Goal: Find specific page/section: Find specific page/section

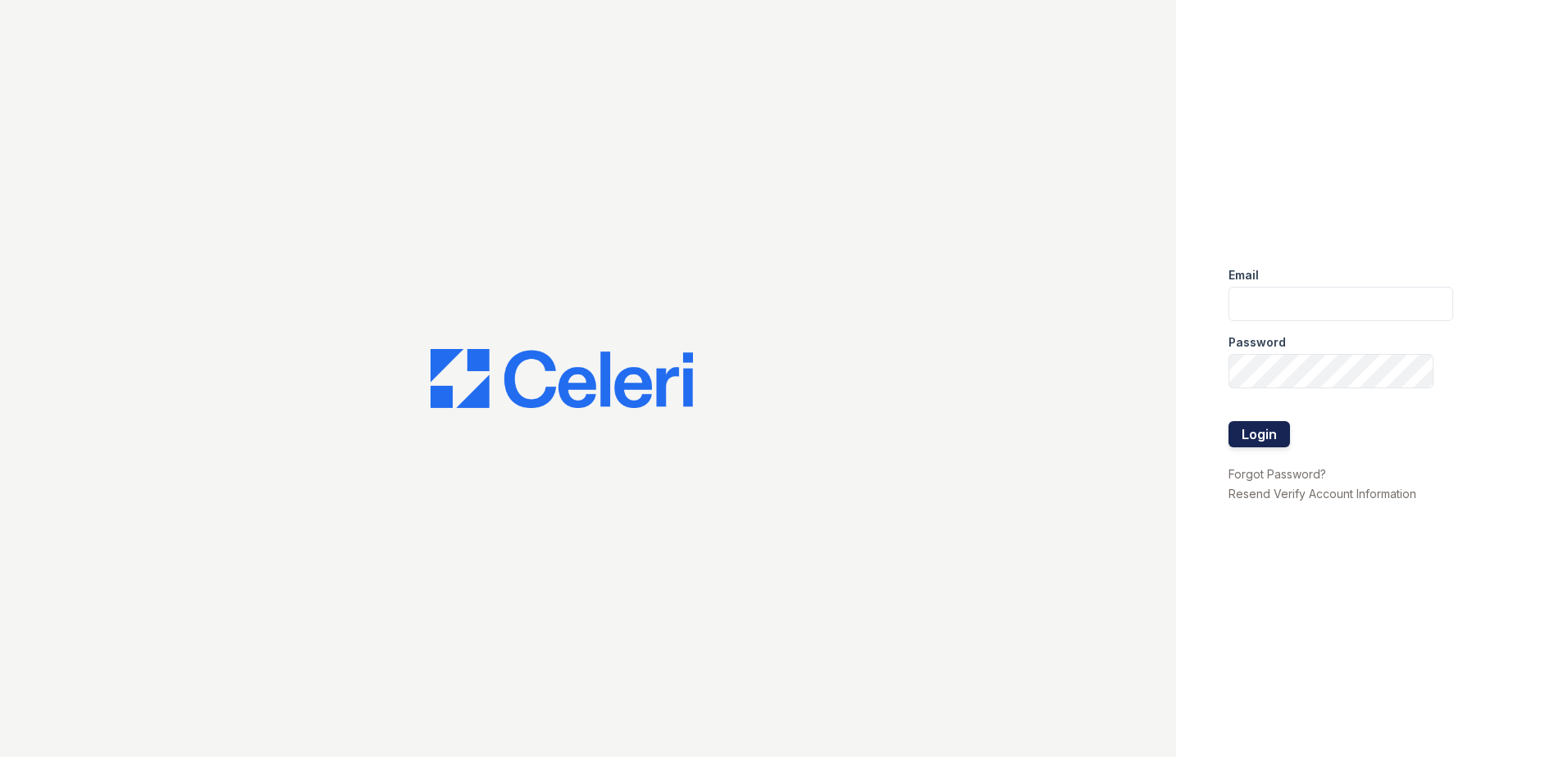
type input "renewonridgewood@trinity-pm.com"
click at [1250, 433] on button "Login" at bounding box center [1258, 434] width 61 height 27
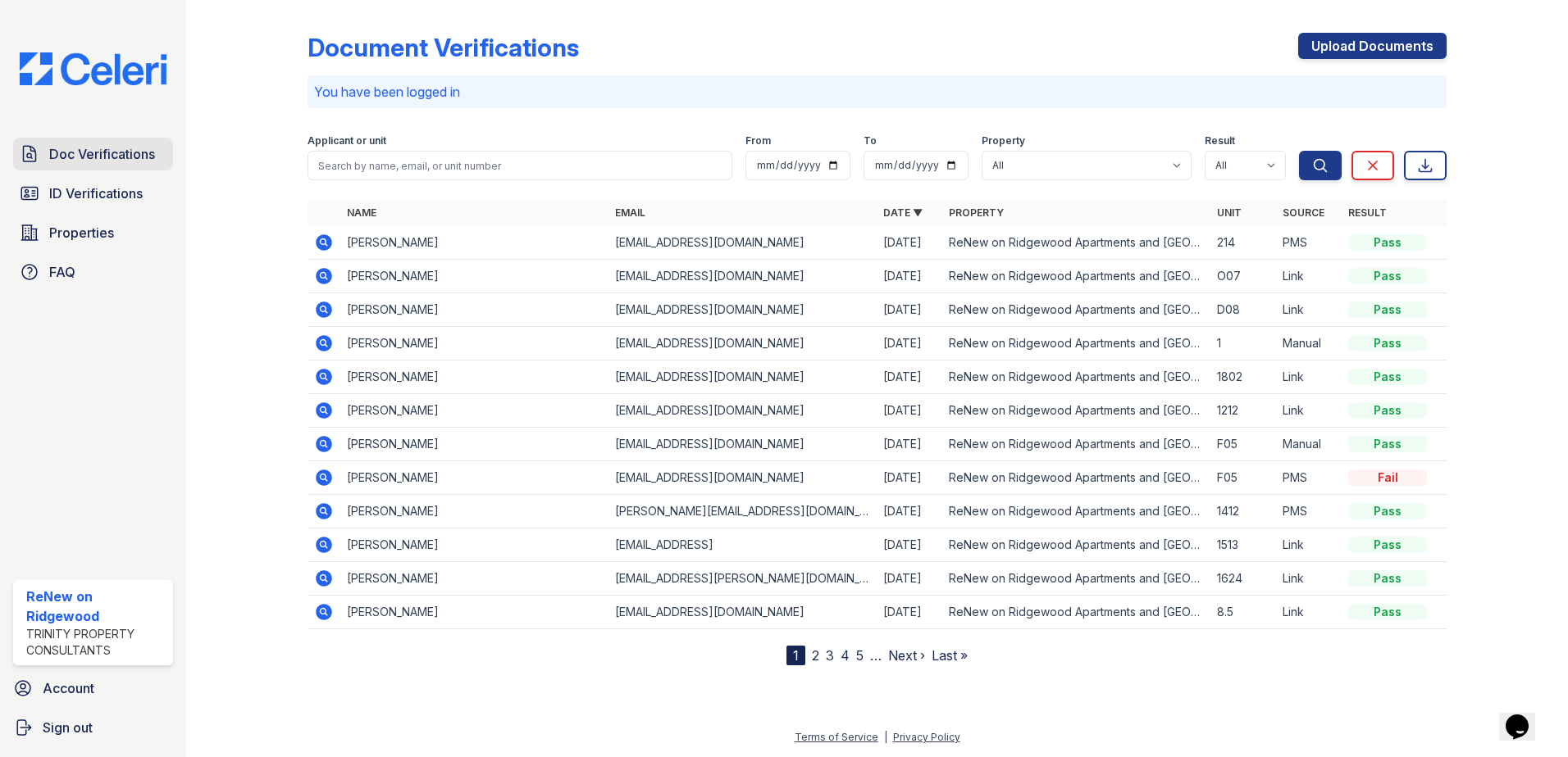
click at [89, 154] on span "Doc Verifications" at bounding box center [101, 154] width 106 height 20
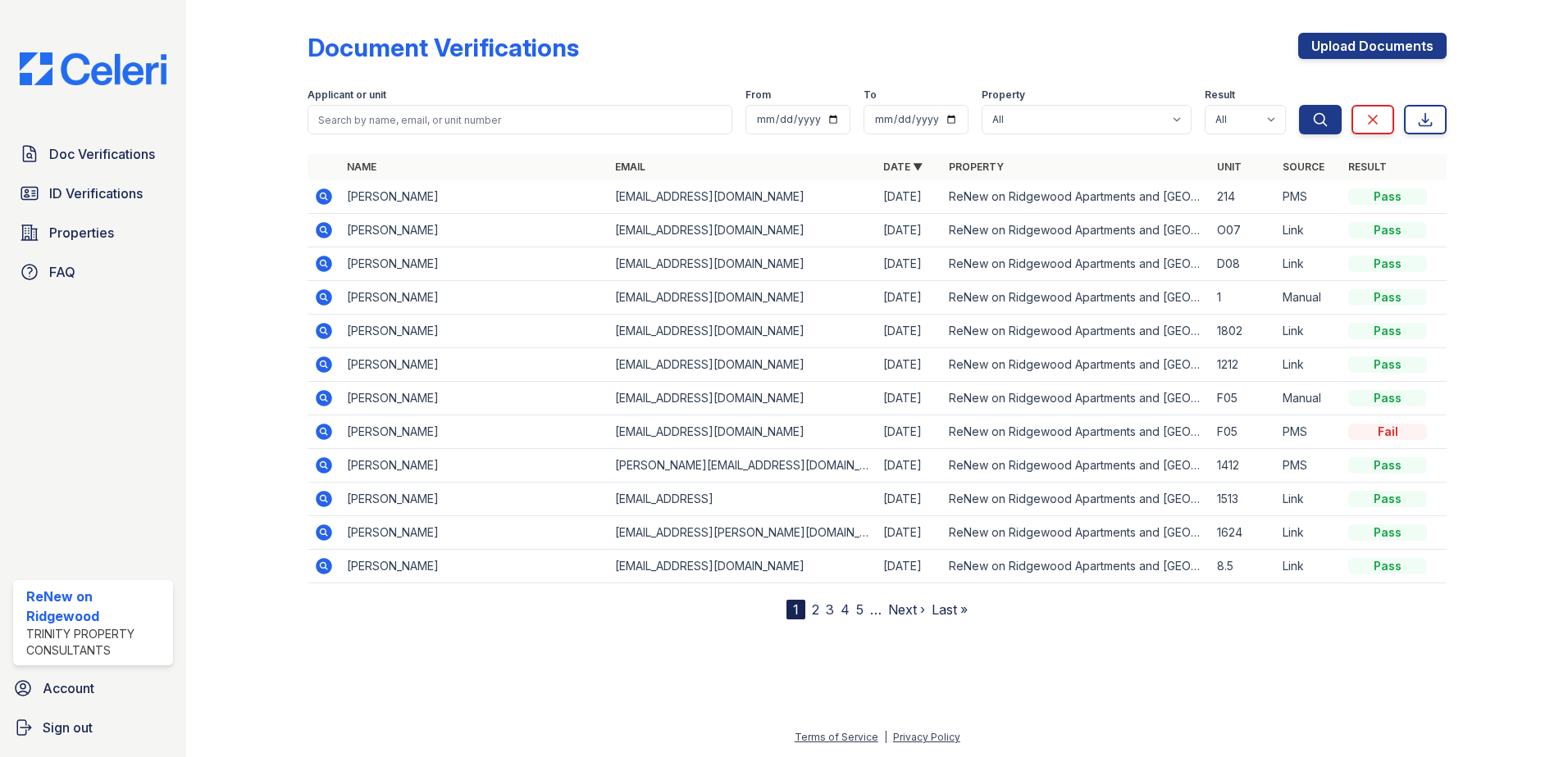
click at [817, 610] on link "2" at bounding box center [815, 610] width 7 height 16
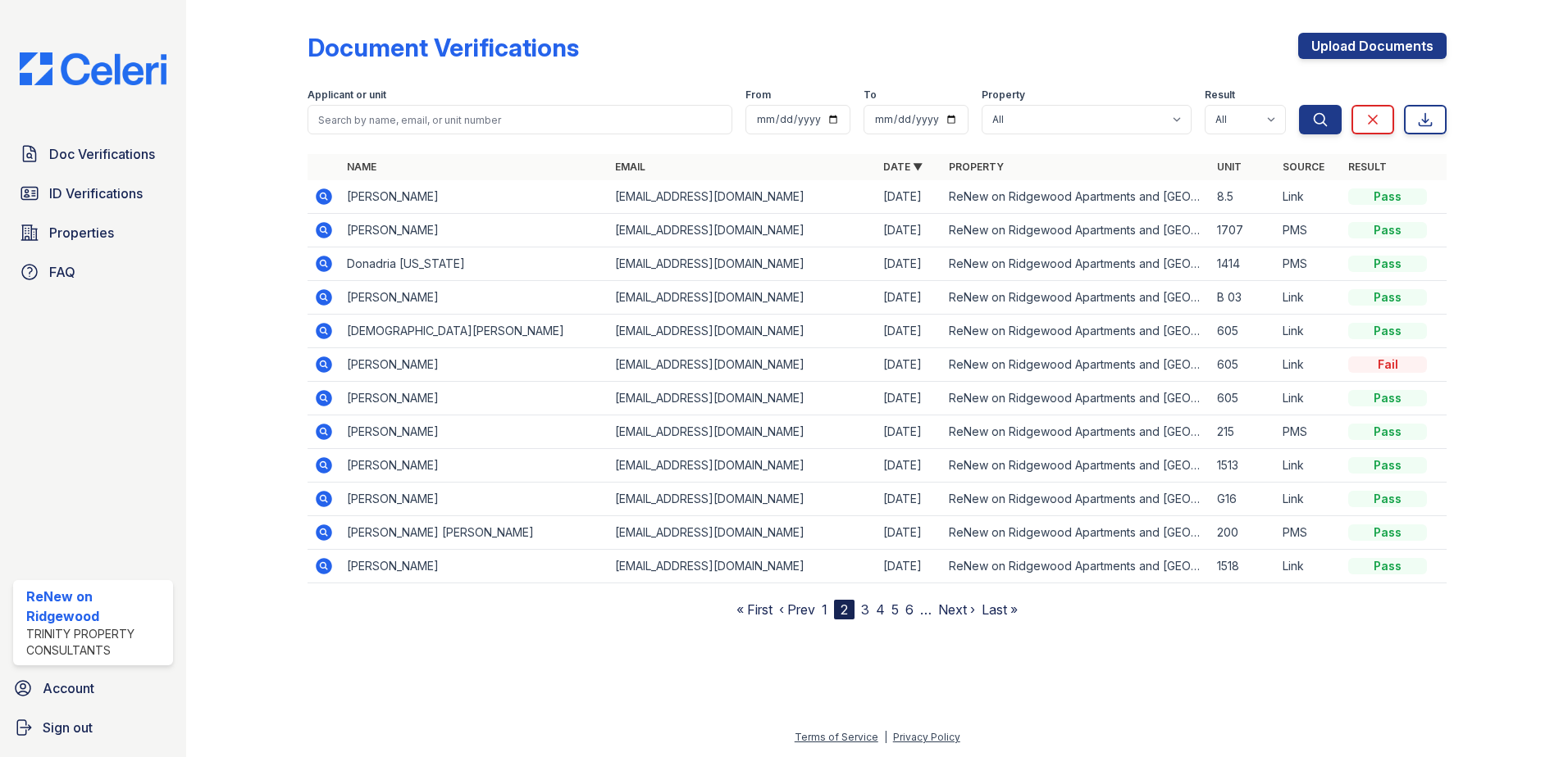
click at [864, 610] on link "3" at bounding box center [865, 610] width 8 height 16
click at [874, 610] on link "4" at bounding box center [873, 610] width 9 height 16
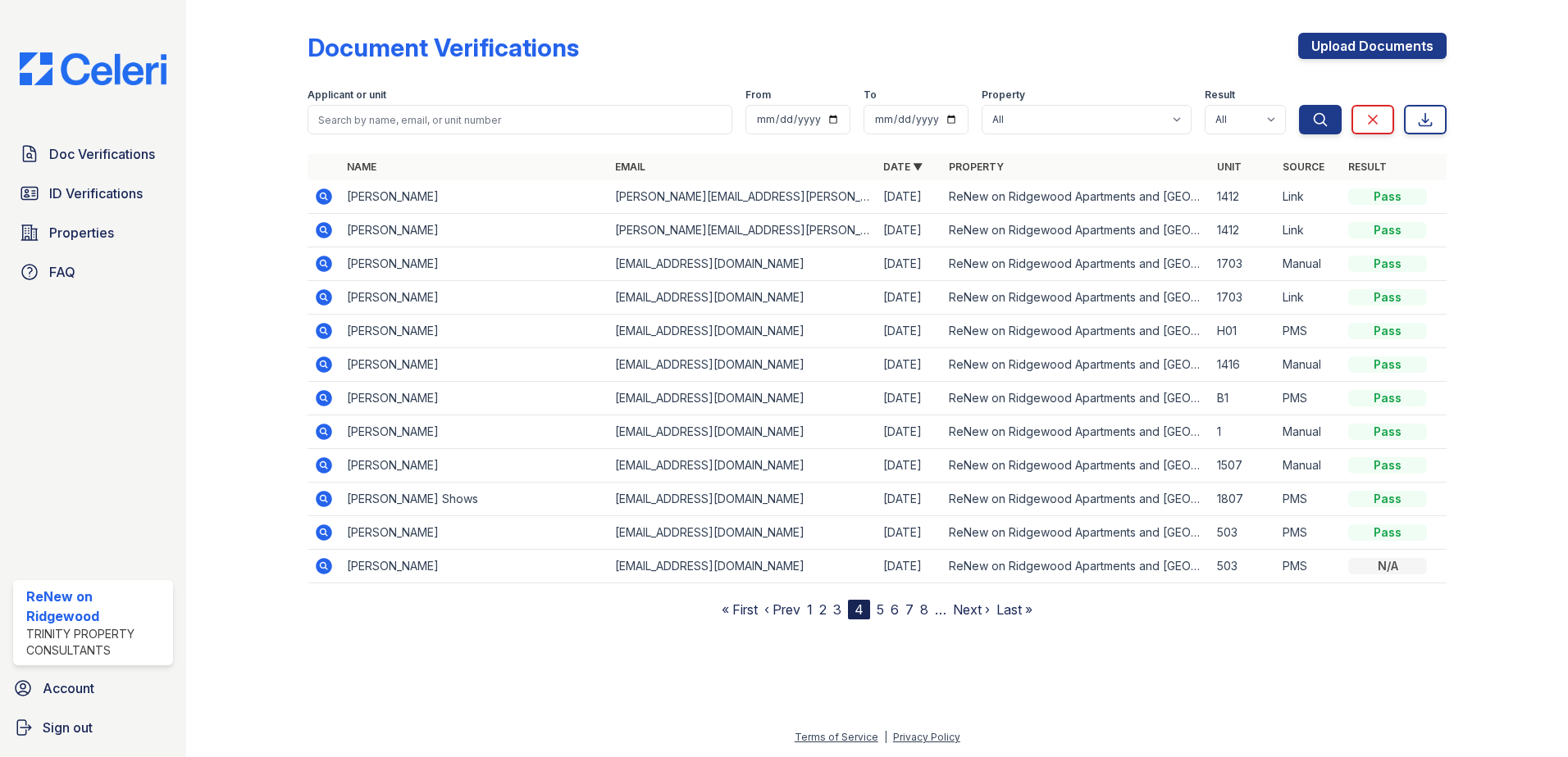
click at [883, 610] on link "5" at bounding box center [880, 610] width 7 height 16
click at [889, 609] on link "6" at bounding box center [887, 610] width 8 height 16
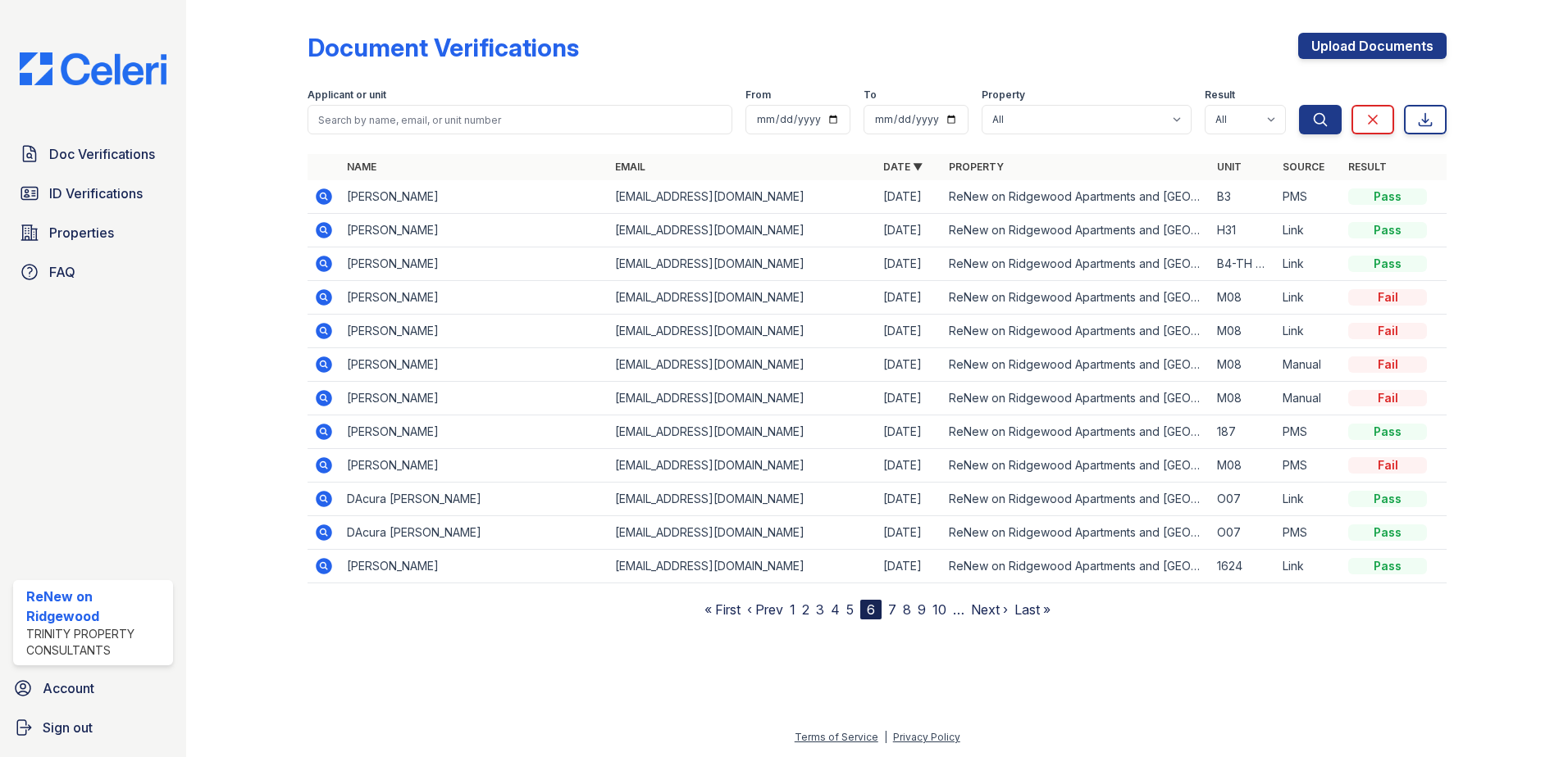
click at [896, 610] on link "7" at bounding box center [891, 610] width 8 height 16
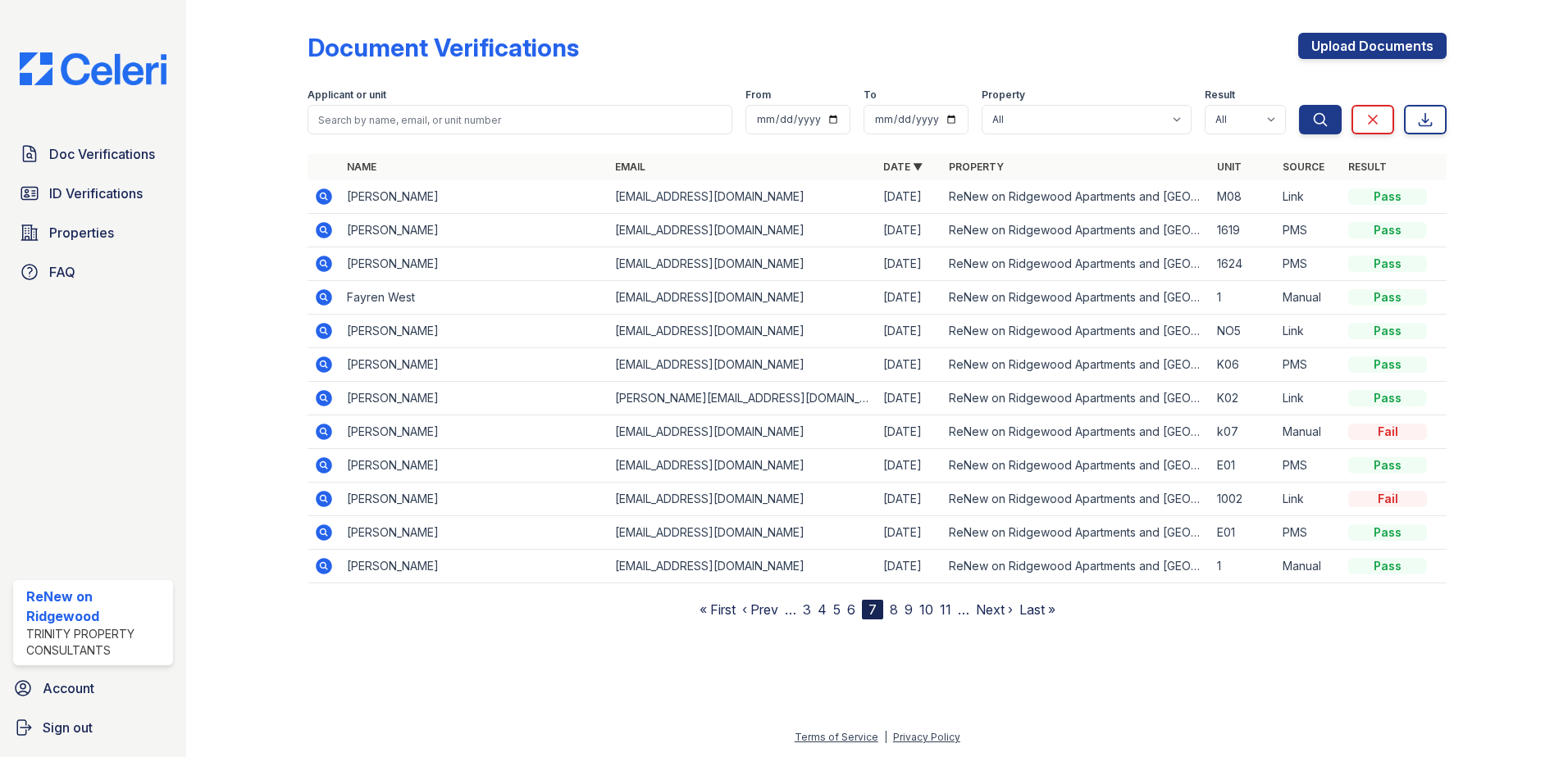
click at [897, 610] on link "8" at bounding box center [893, 610] width 8 height 16
click at [893, 611] on link "9" at bounding box center [890, 610] width 8 height 16
click at [893, 611] on link "10" at bounding box center [891, 610] width 14 height 16
click at [893, 611] on link "11" at bounding box center [891, 610] width 12 height 16
click at [893, 611] on link "12" at bounding box center [893, 610] width 13 height 16
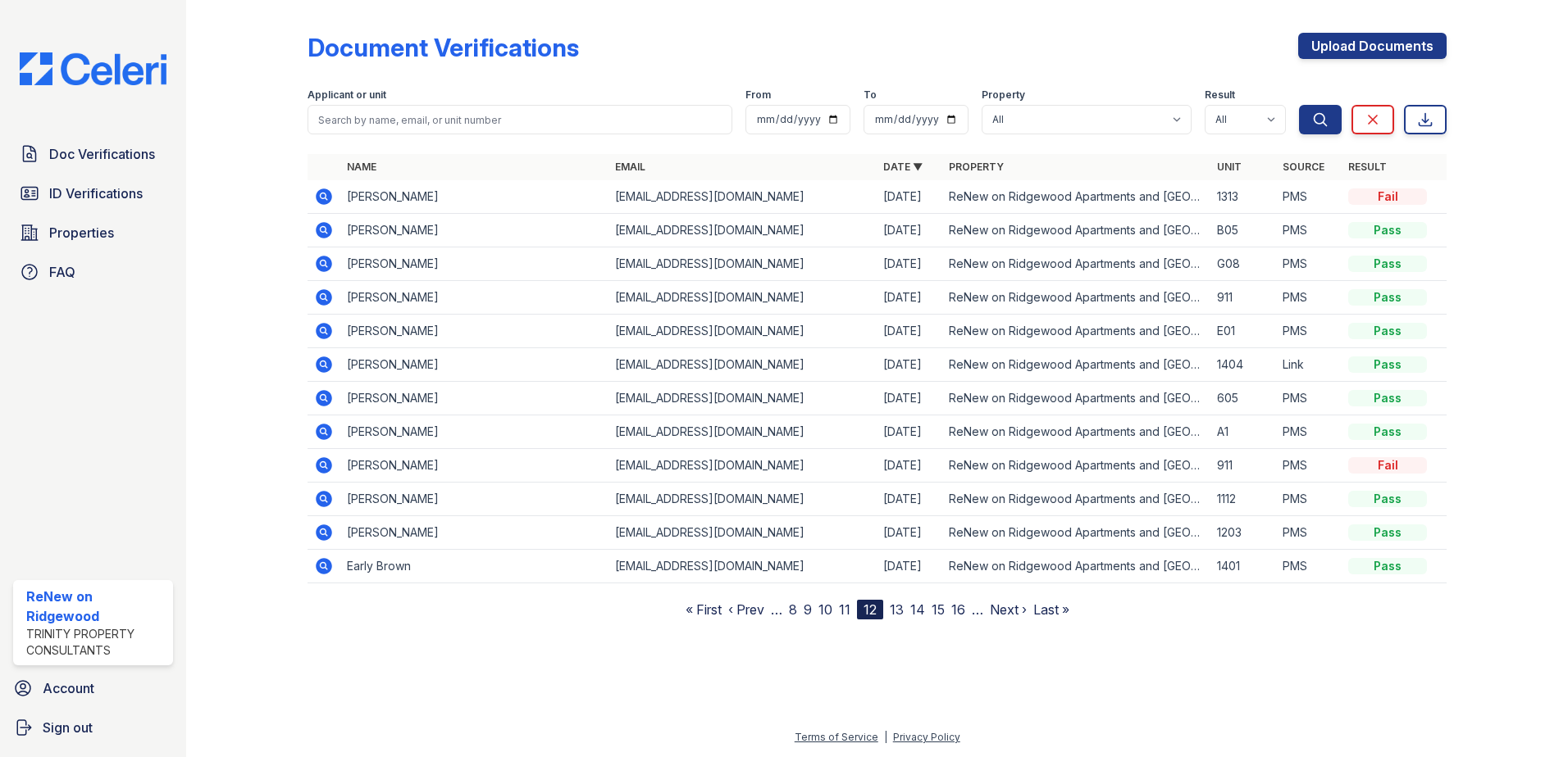
click at [896, 613] on link "13" at bounding box center [897, 610] width 14 height 16
click at [903, 611] on link "14" at bounding box center [899, 610] width 15 height 16
click at [903, 611] on link "15" at bounding box center [903, 610] width 13 height 16
click at [903, 612] on link "16" at bounding box center [903, 610] width 14 height 16
click at [793, 612] on link "12" at bounding box center [787, 610] width 13 height 16
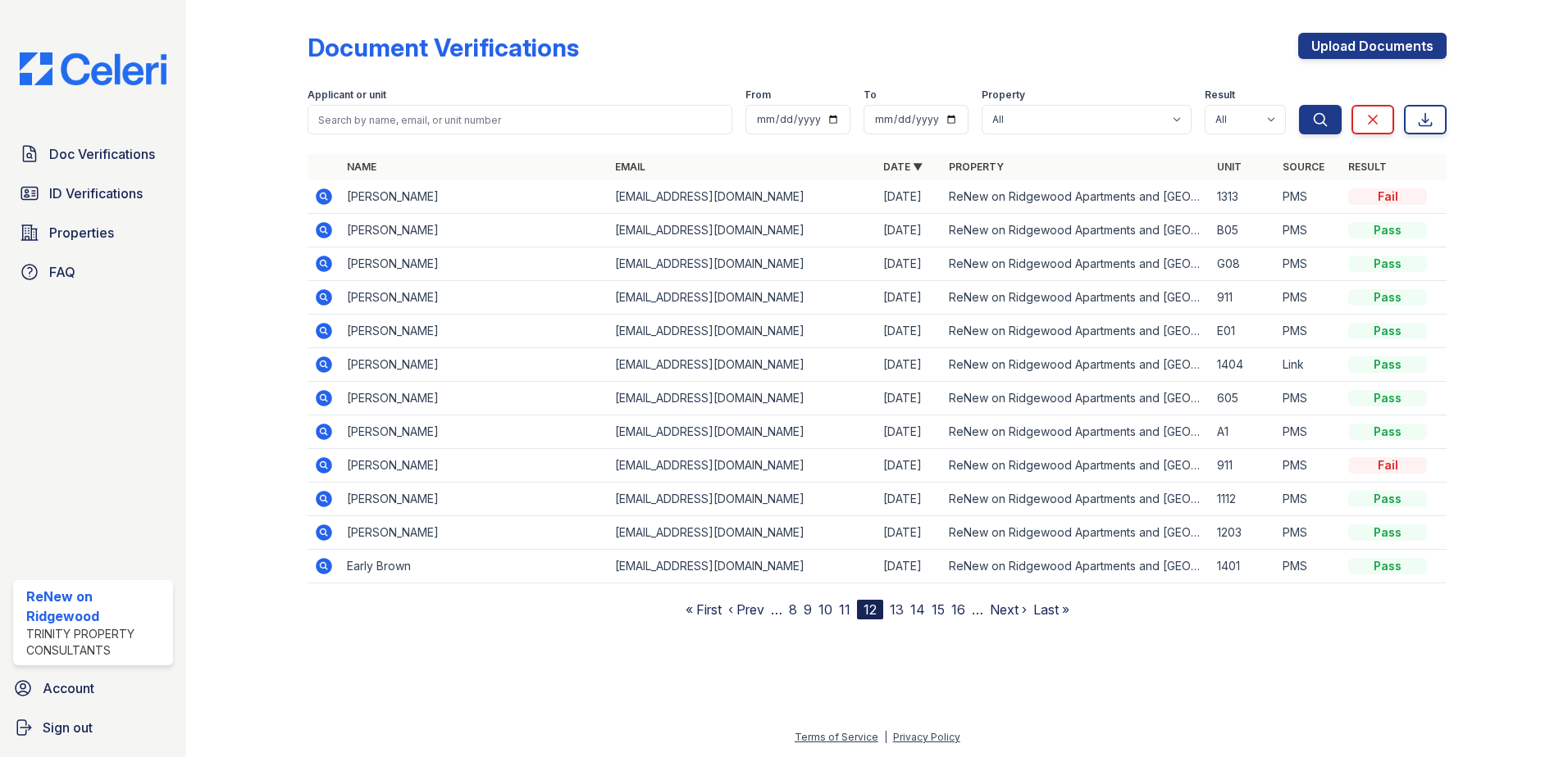
click at [793, 612] on link "8" at bounding box center [792, 610] width 8 height 16
click at [848, 609] on link "7" at bounding box center [848, 610] width 8 height 16
click at [853, 609] on link "6" at bounding box center [851, 610] width 8 height 16
click at [847, 609] on link "5" at bounding box center [850, 610] width 7 height 16
click at [845, 609] on link "4" at bounding box center [845, 610] width 9 height 16
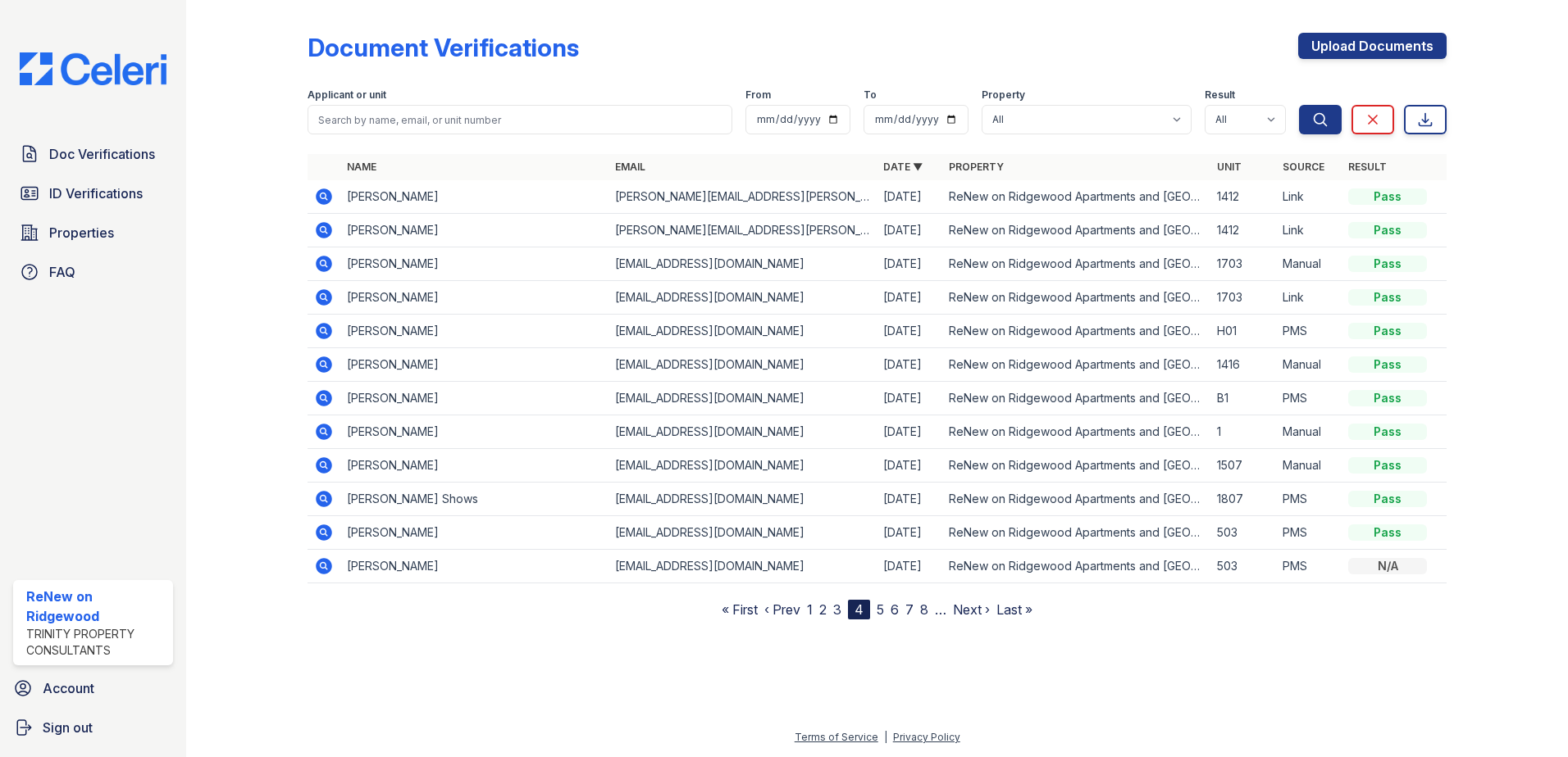
click at [838, 610] on link "3" at bounding box center [836, 610] width 8 height 16
click at [831, 610] on link "2" at bounding box center [830, 610] width 7 height 16
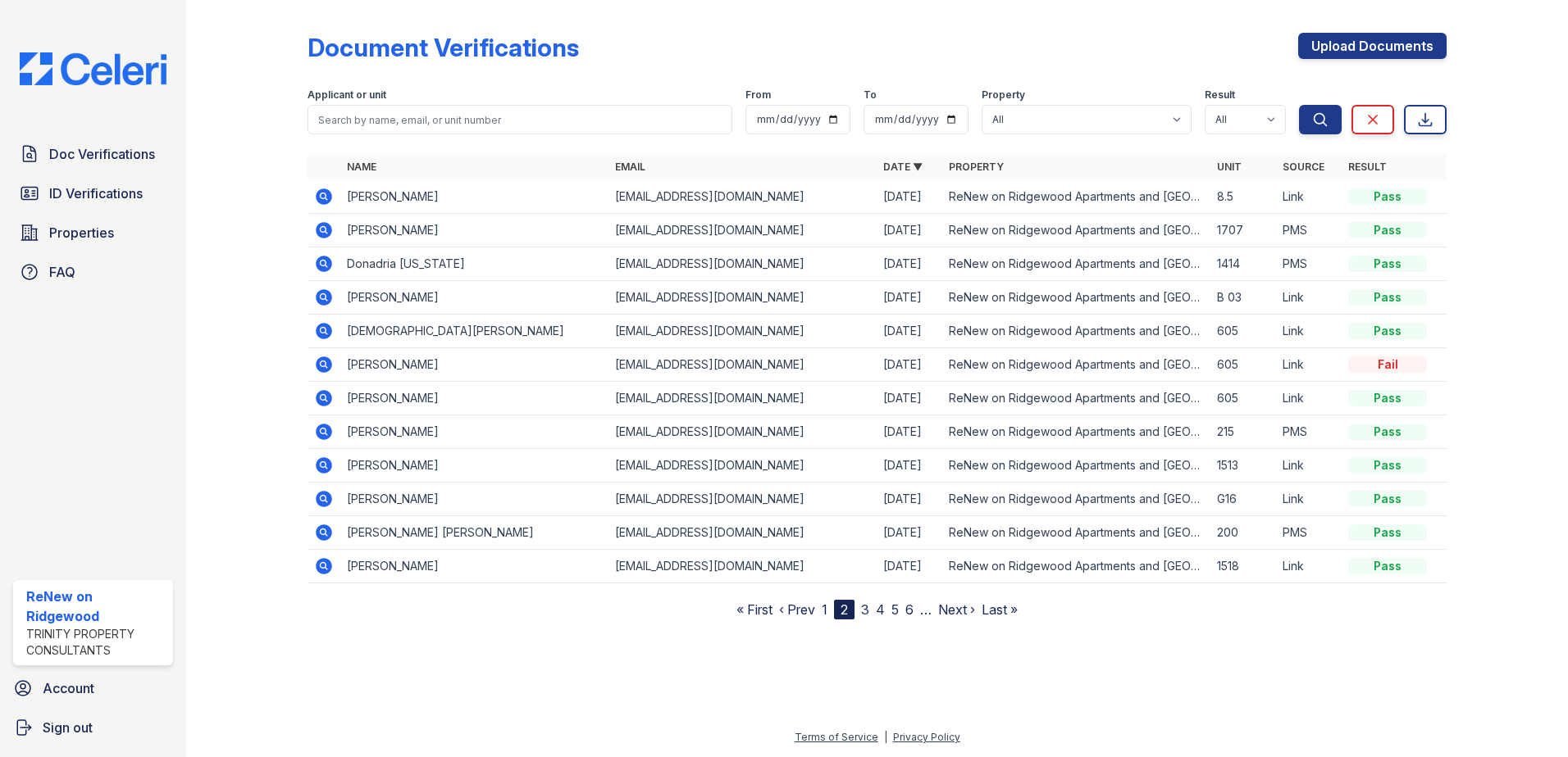
click at [825, 611] on link "1" at bounding box center [824, 610] width 5 height 16
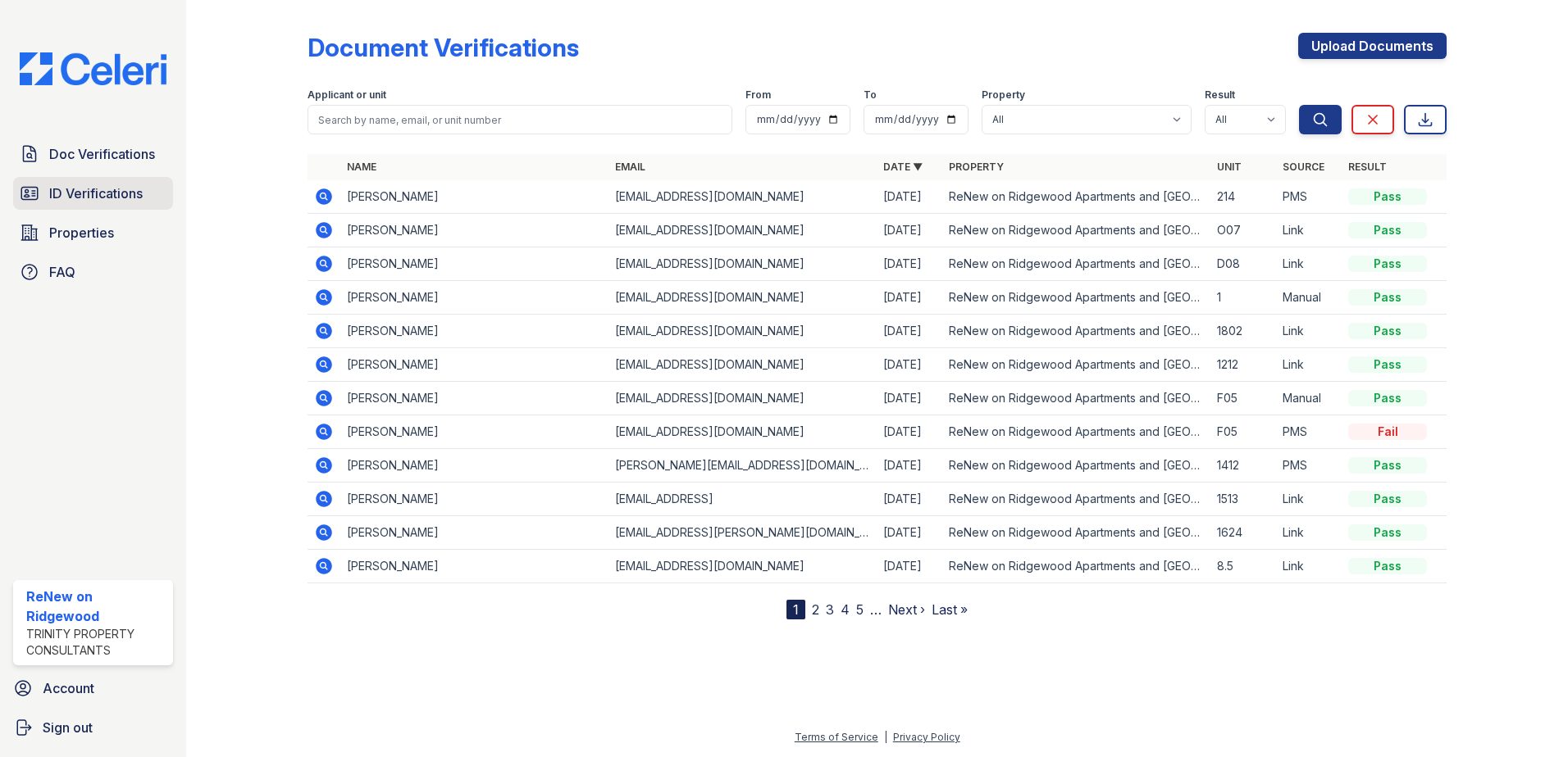
click at [114, 195] on span "ID Verifications" at bounding box center [95, 193] width 93 height 20
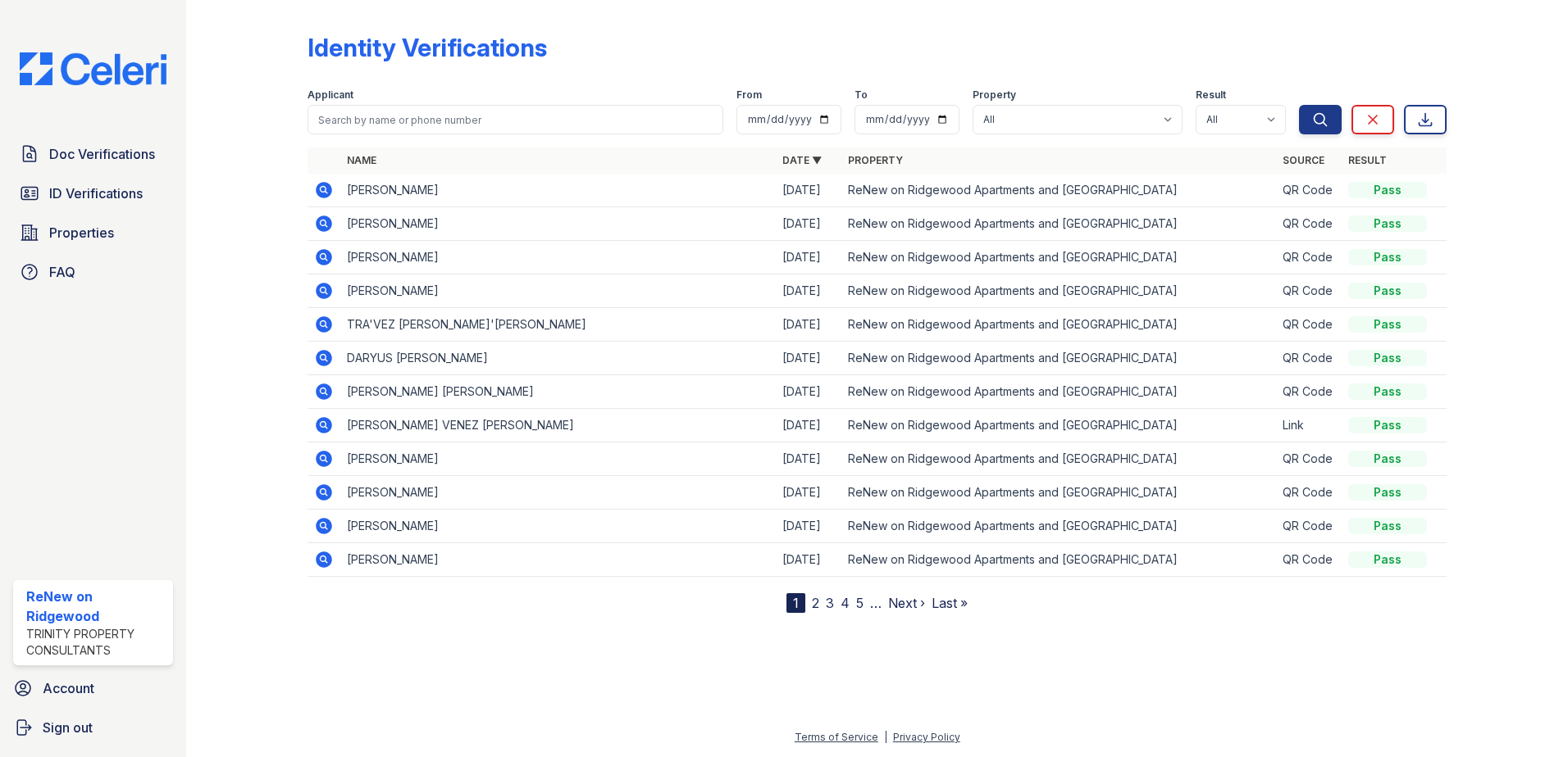
click at [814, 600] on link "2" at bounding box center [815, 603] width 7 height 16
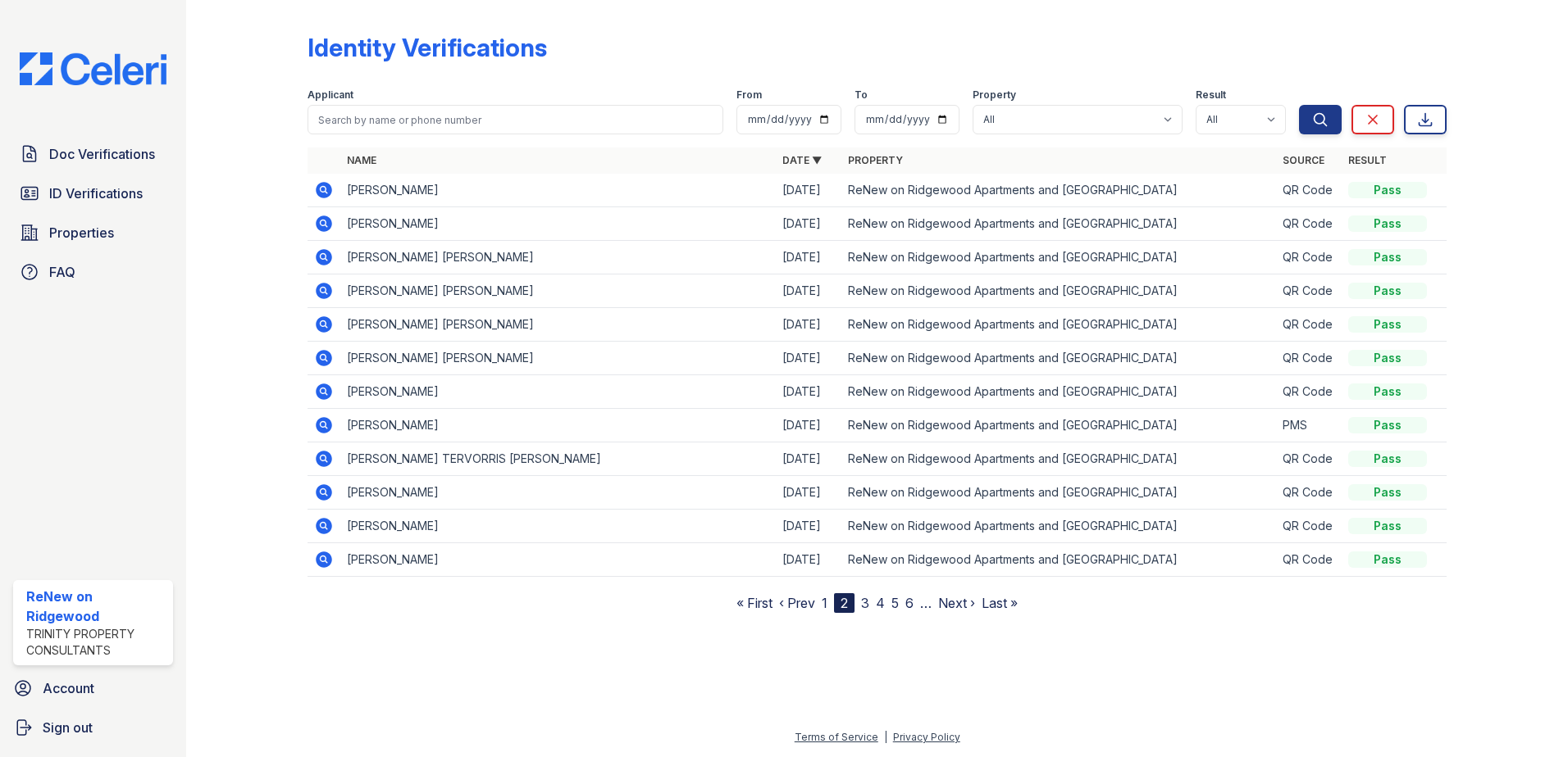
click at [868, 604] on link "3" at bounding box center [865, 603] width 8 height 16
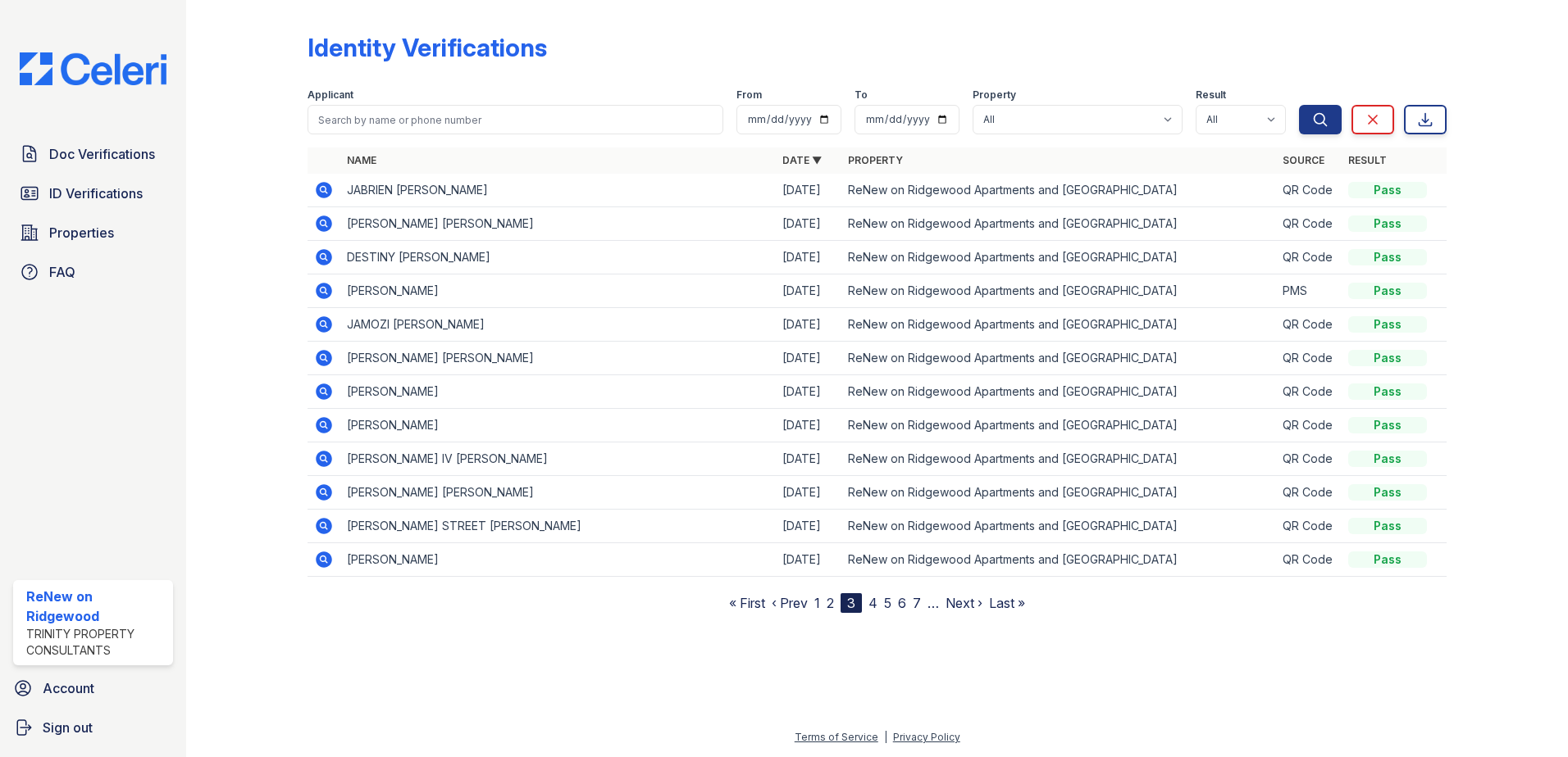
click at [876, 604] on link "4" at bounding box center [873, 603] width 9 height 16
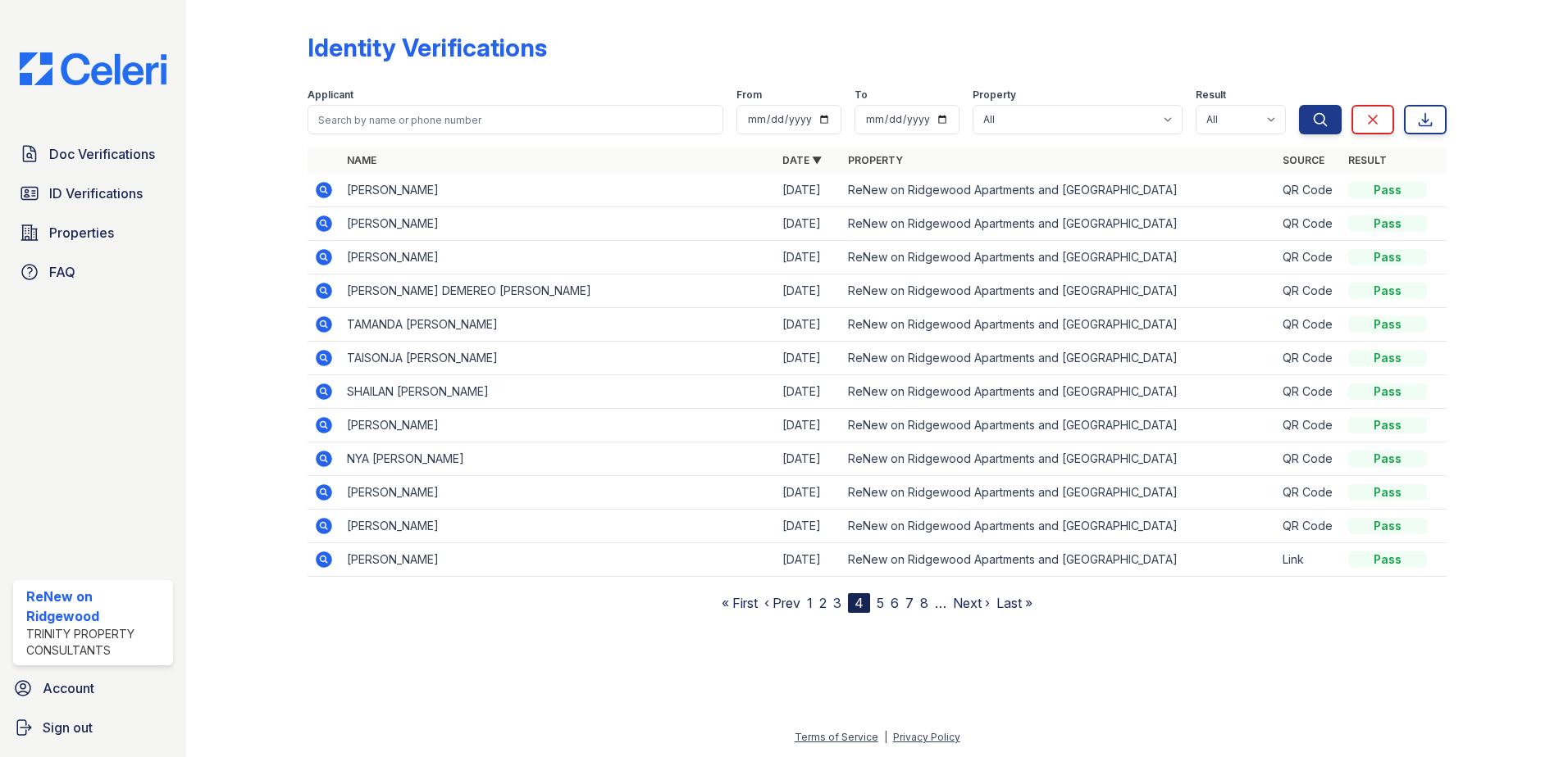
click at [881, 604] on link "5" at bounding box center [880, 603] width 7 height 16
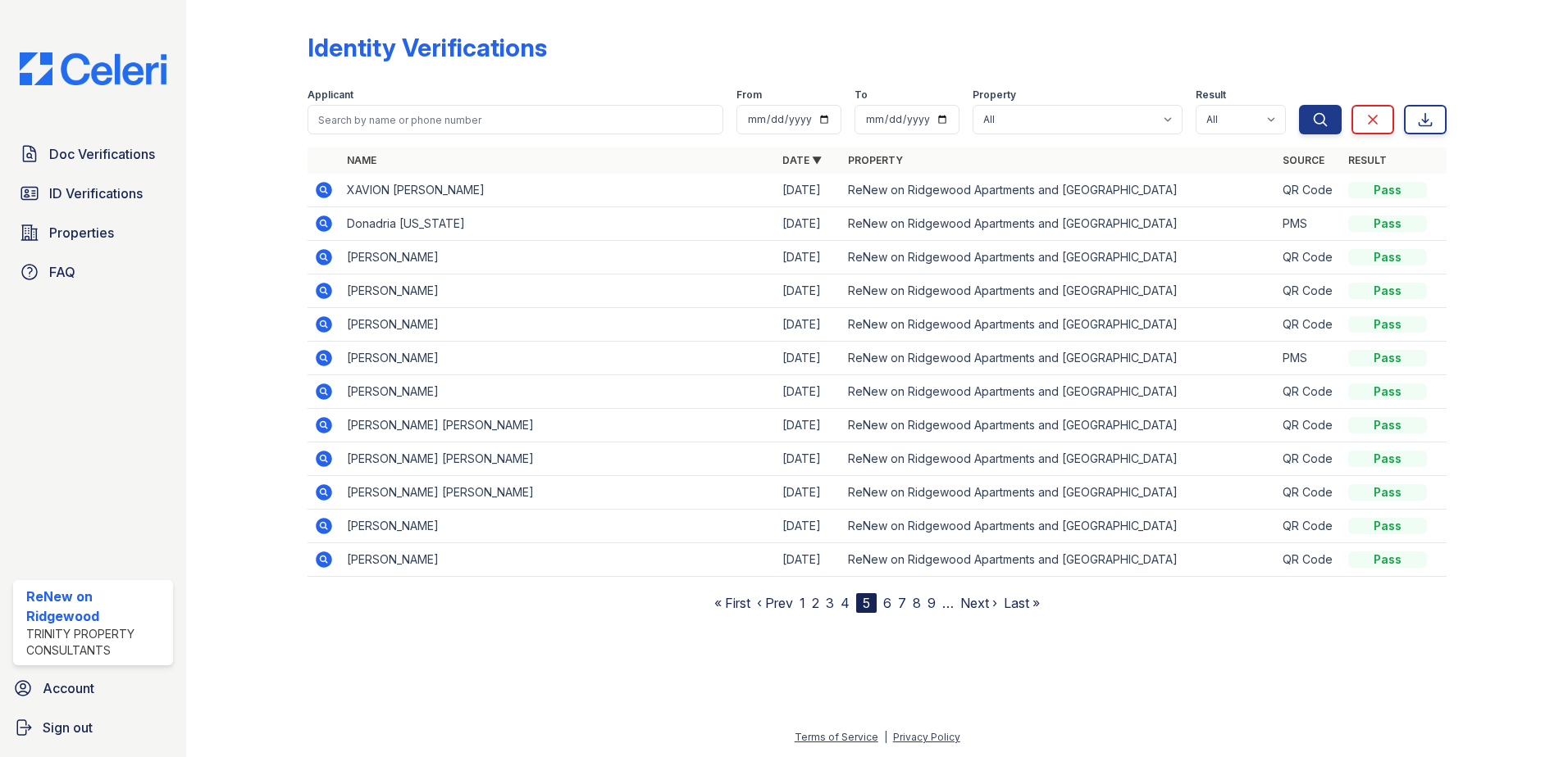
click at [888, 605] on link "6" at bounding box center [887, 603] width 8 height 16
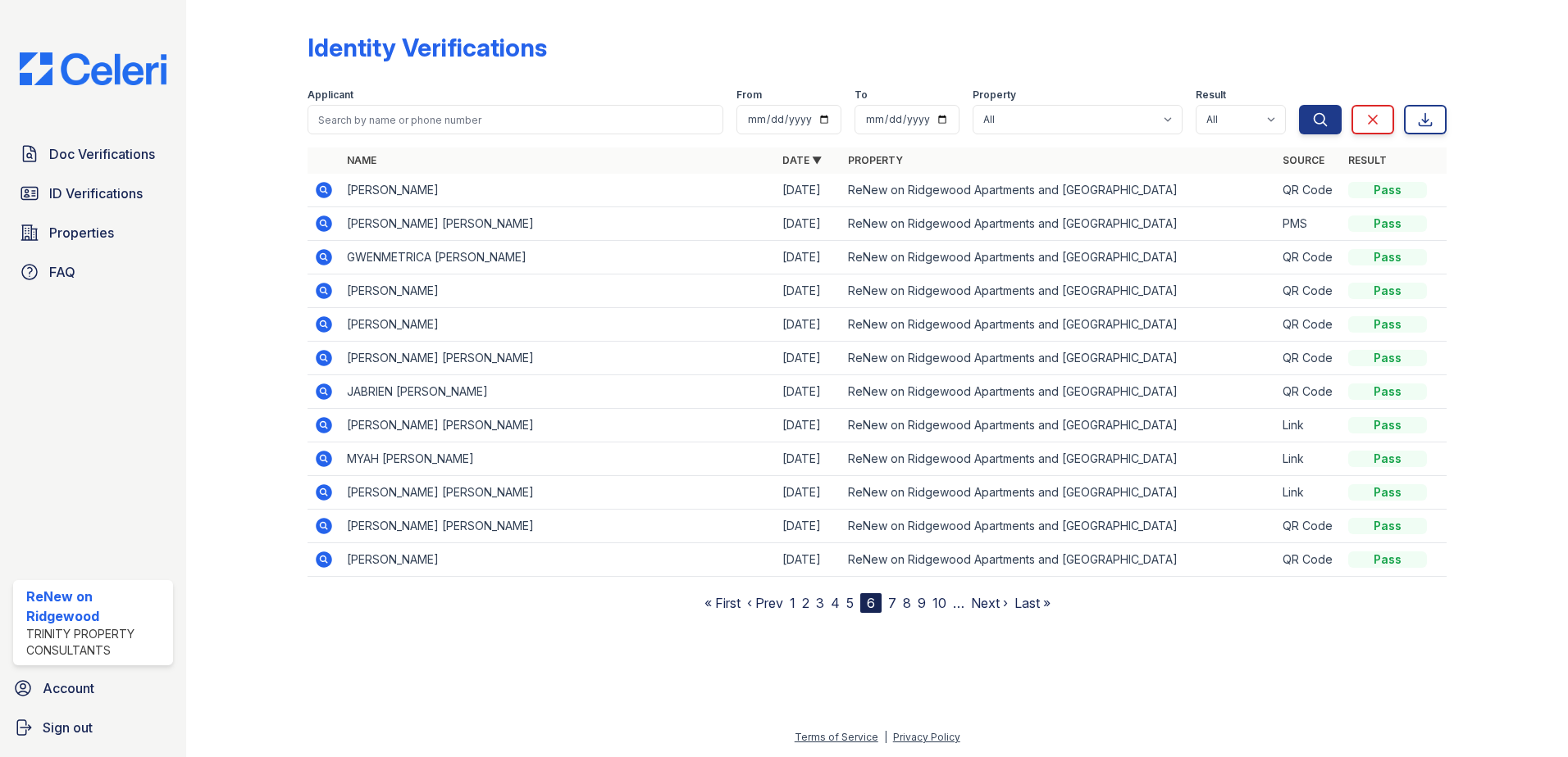
click at [892, 605] on link "7" at bounding box center [891, 603] width 8 height 16
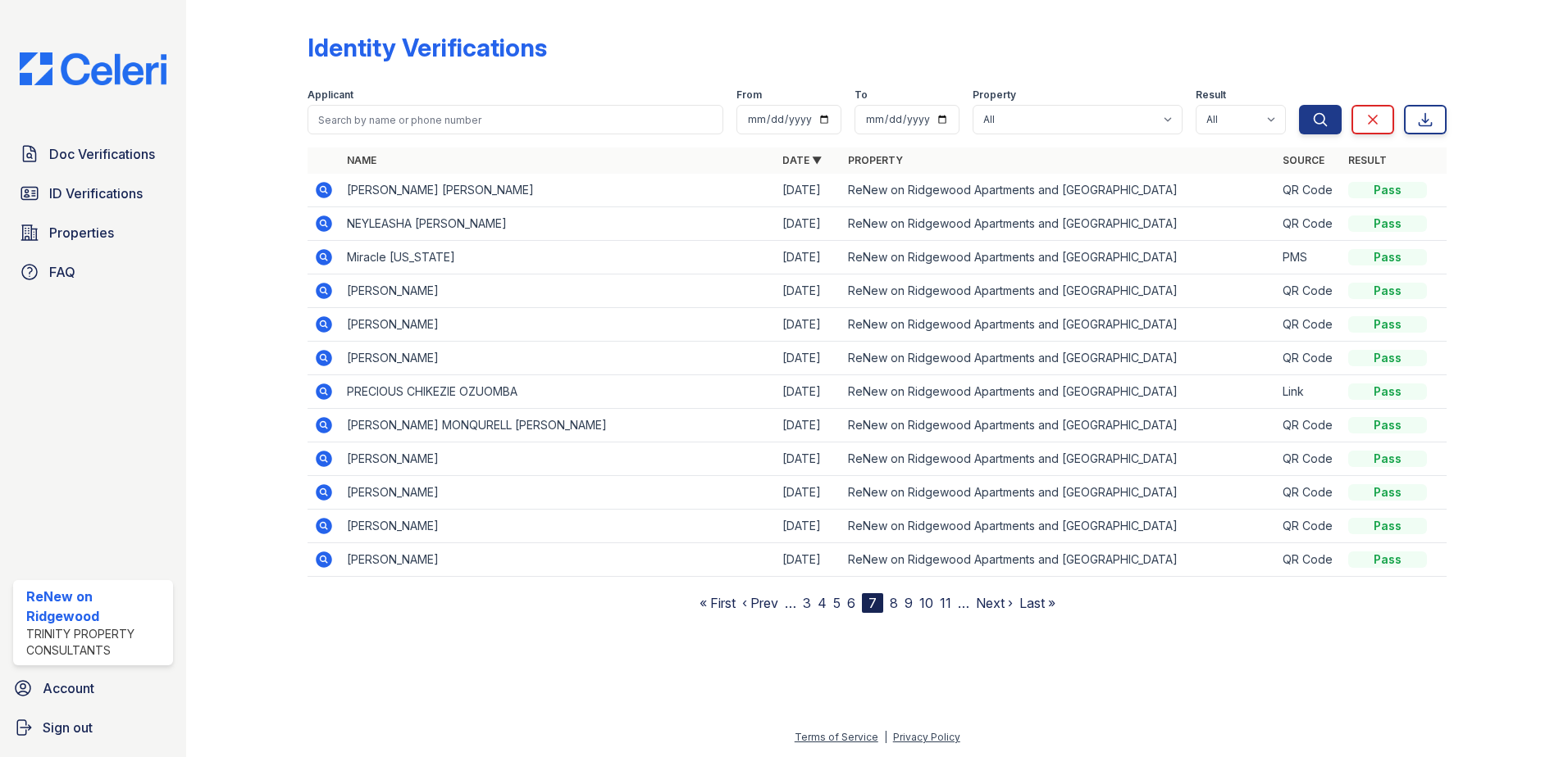
click at [894, 605] on link "8" at bounding box center [893, 603] width 8 height 16
click at [894, 605] on link "9" at bounding box center [890, 603] width 8 height 16
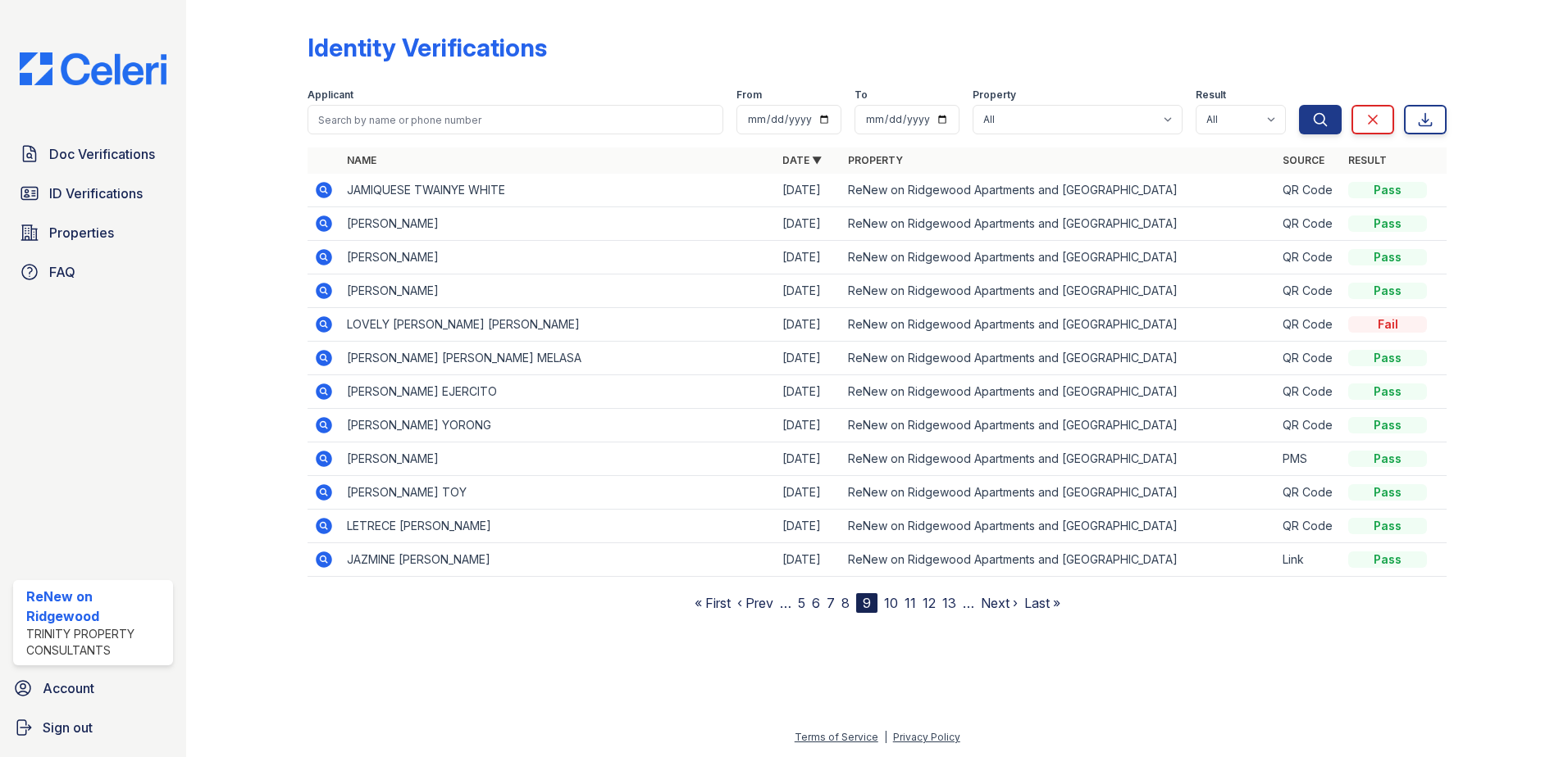
click at [894, 605] on link "10" at bounding box center [891, 603] width 14 height 16
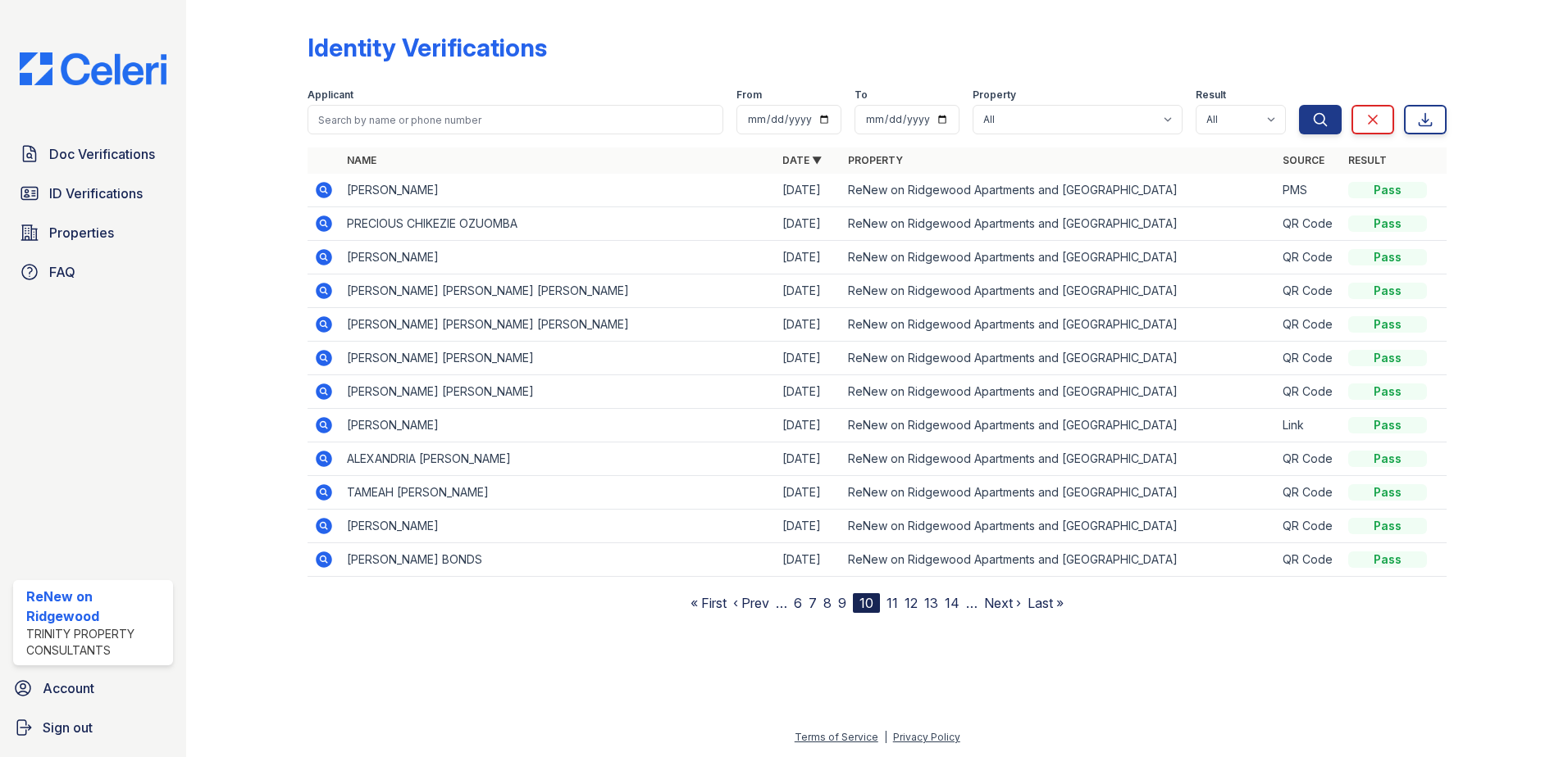
click at [894, 605] on link "11" at bounding box center [891, 603] width 12 height 16
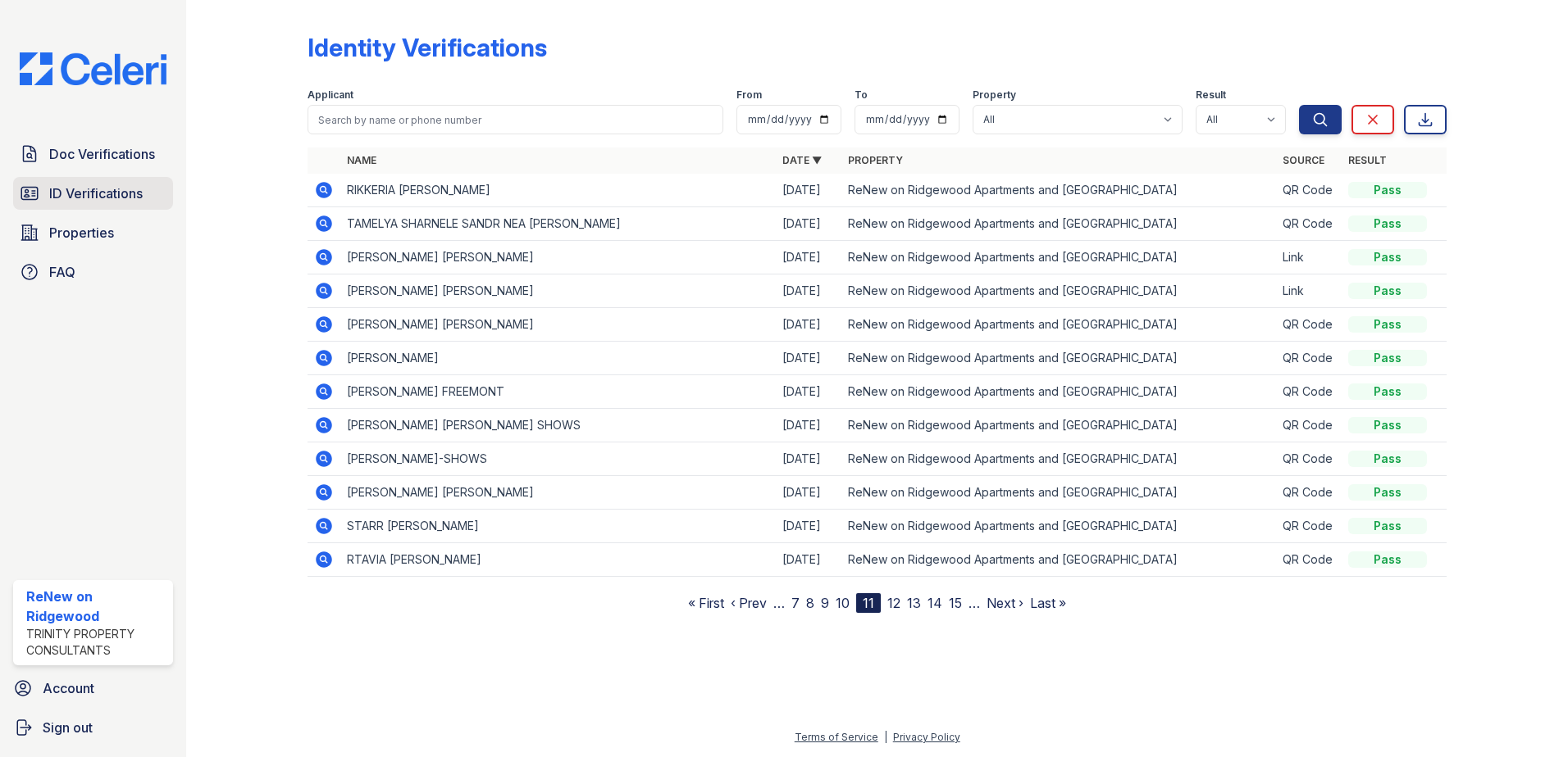
click at [118, 199] on span "ID Verifications" at bounding box center [95, 193] width 93 height 20
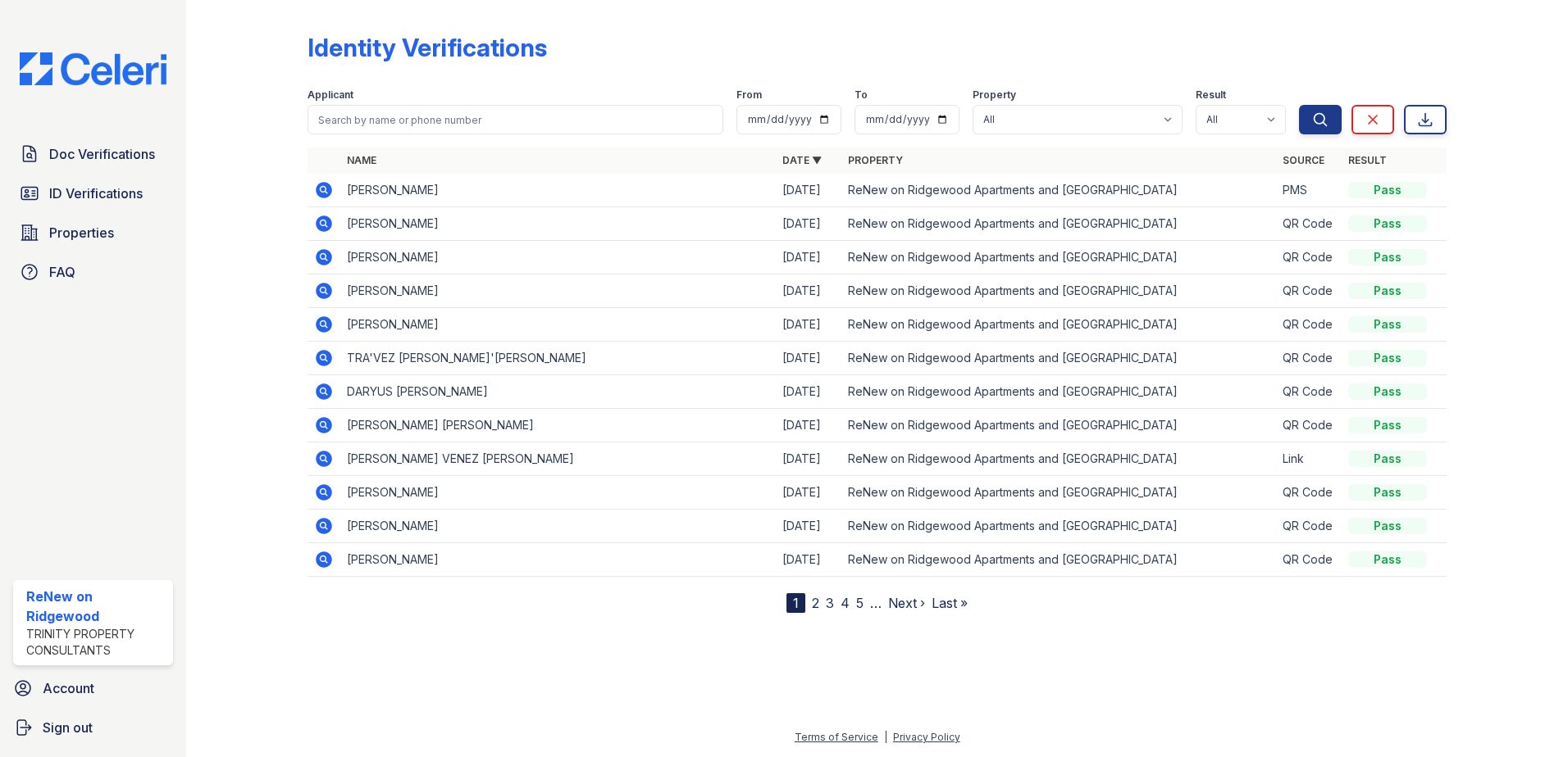
click at [816, 603] on link "2" at bounding box center [815, 603] width 7 height 16
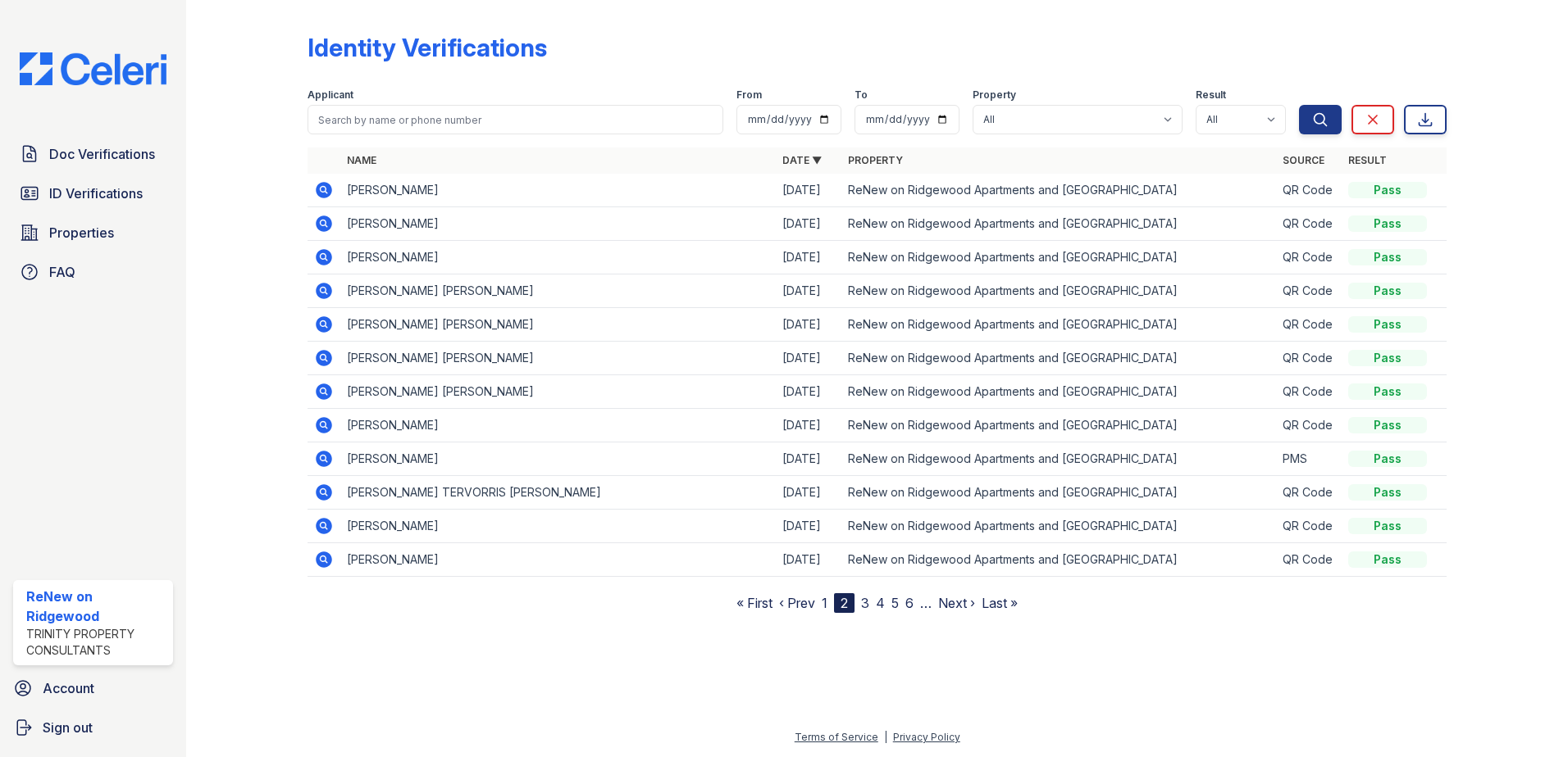
click at [866, 602] on link "3" at bounding box center [865, 603] width 8 height 16
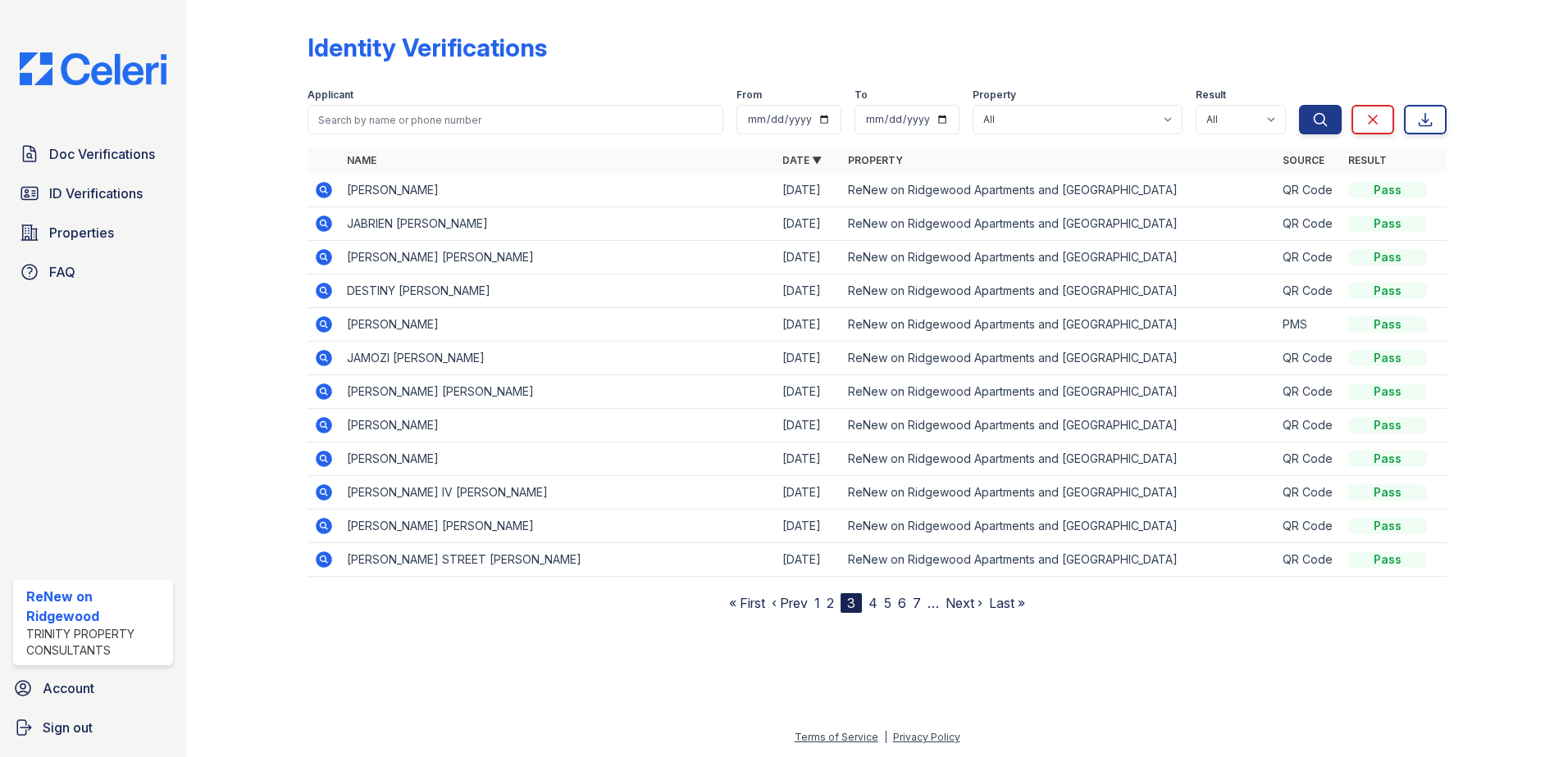
click at [874, 604] on link "4" at bounding box center [873, 603] width 9 height 16
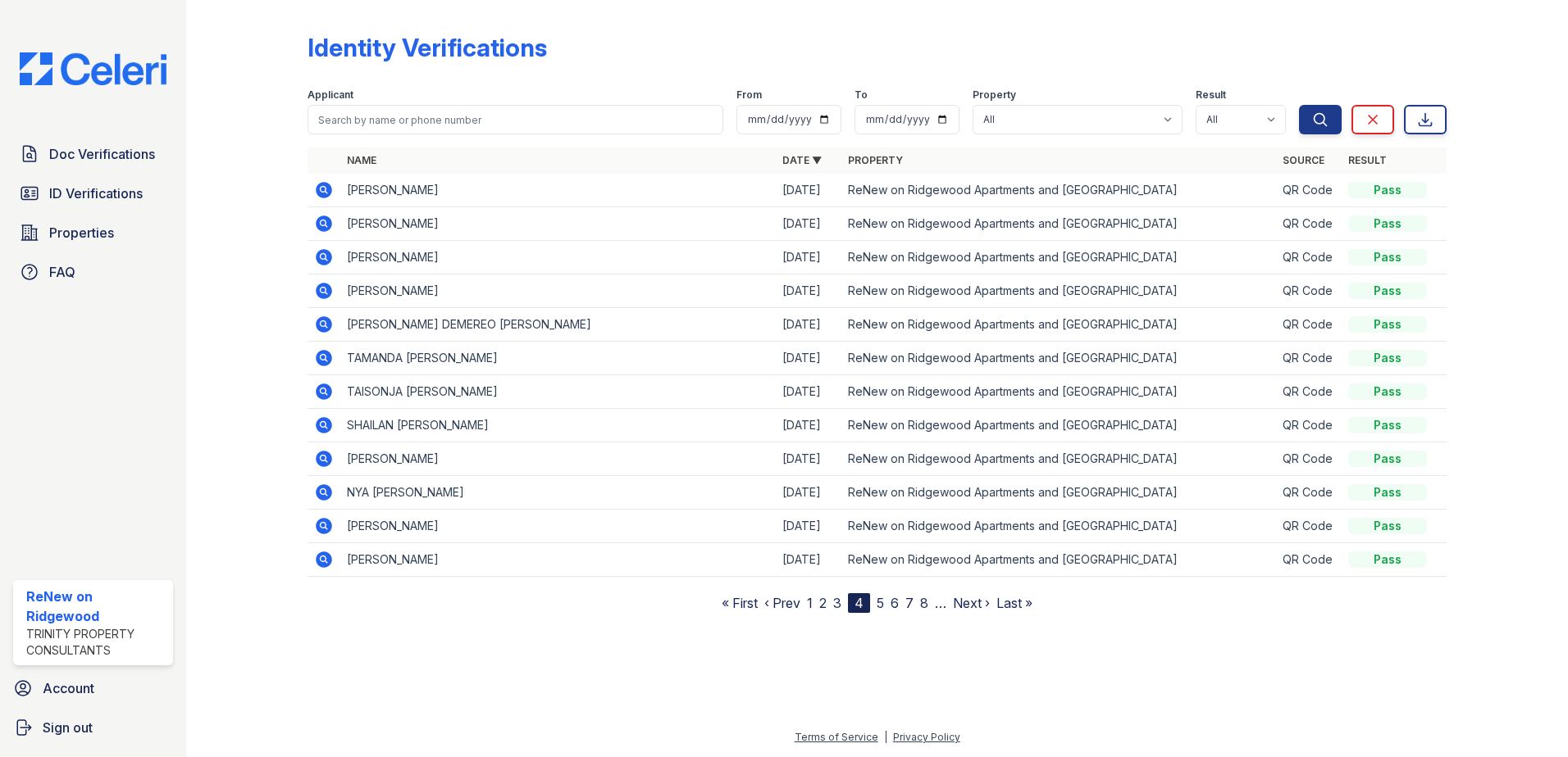
click at [883, 603] on link "5" at bounding box center [880, 603] width 7 height 16
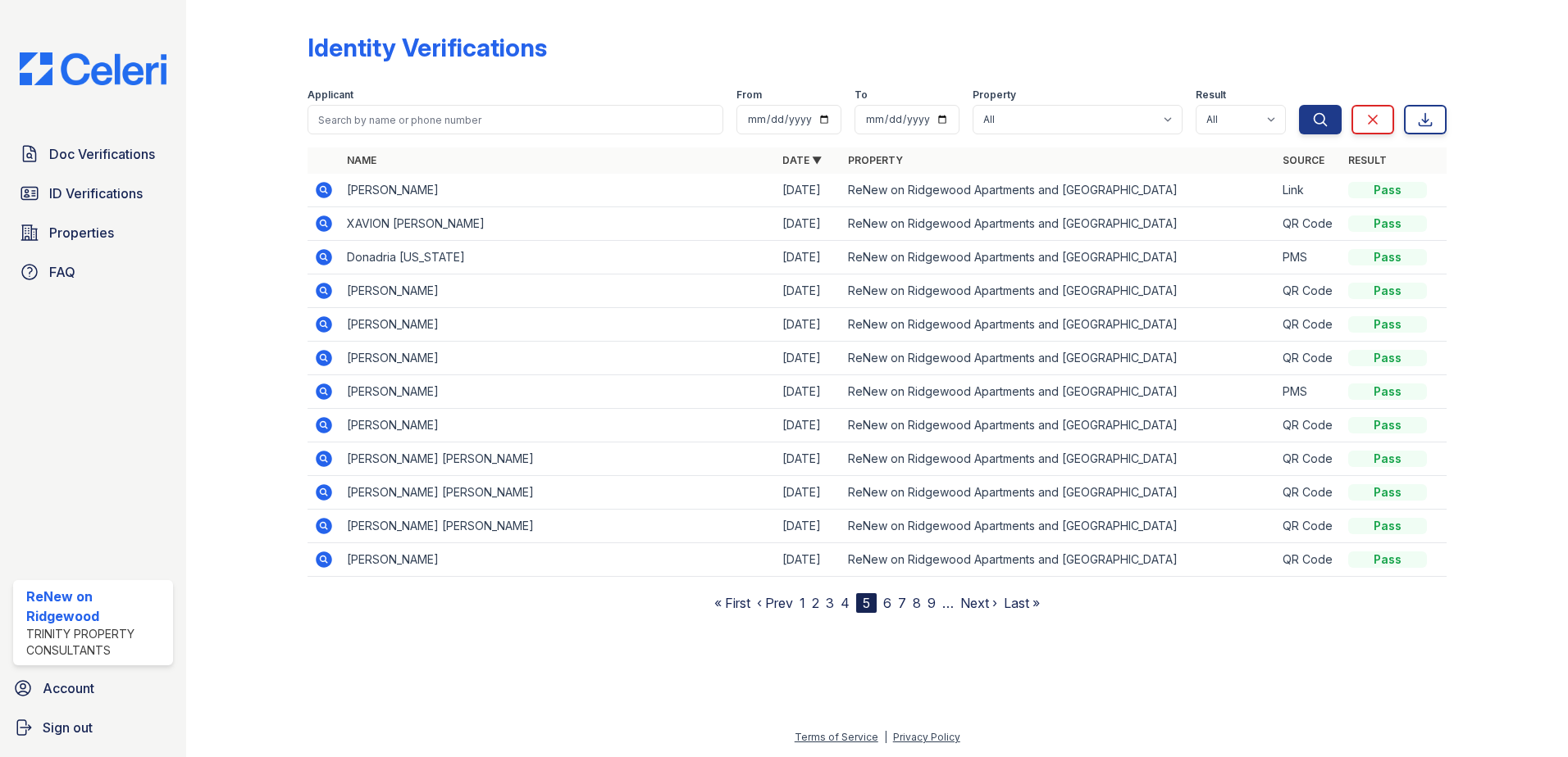
click at [890, 603] on link "6" at bounding box center [887, 603] width 8 height 16
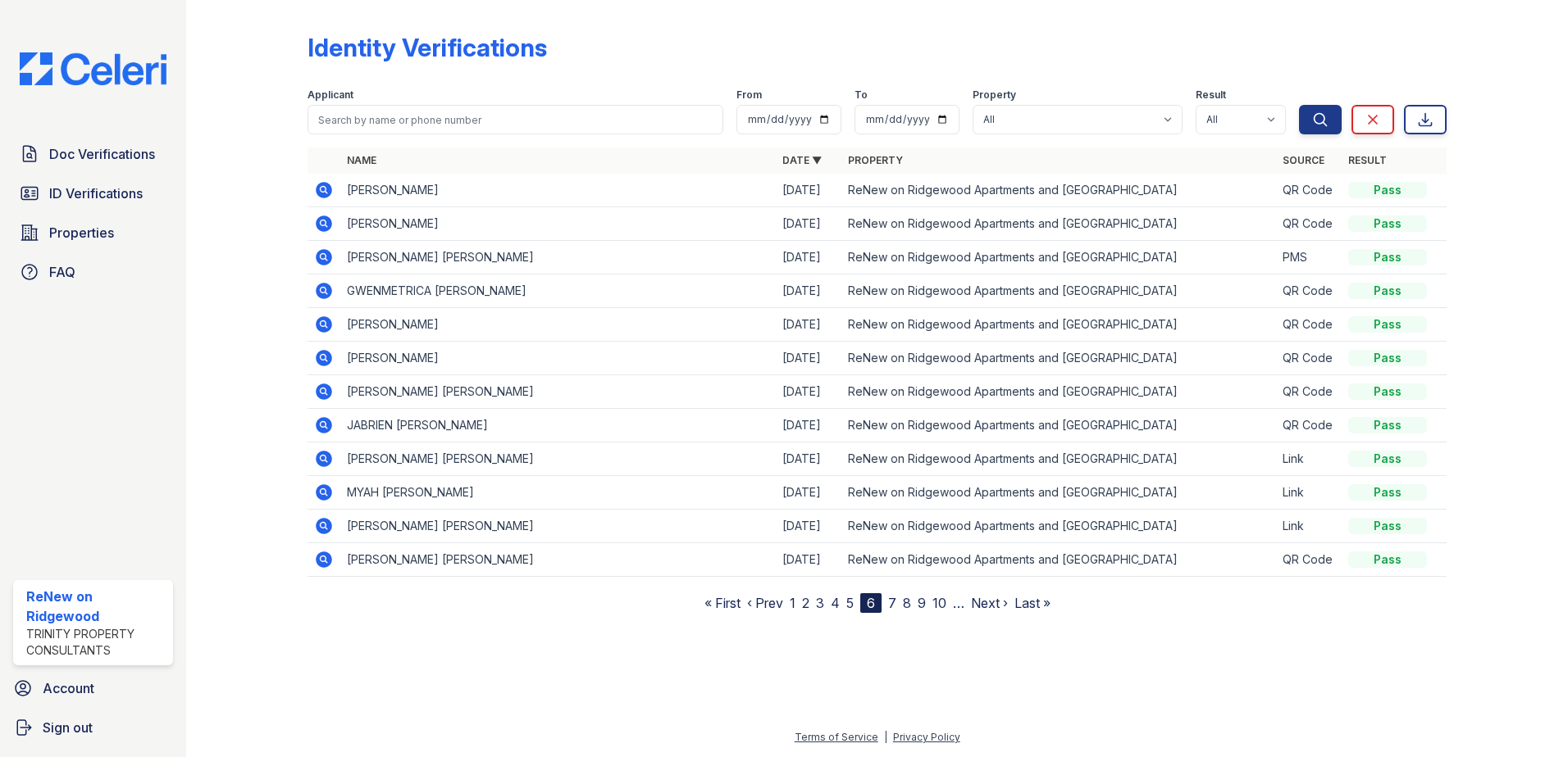
click at [895, 603] on link "7" at bounding box center [891, 603] width 8 height 16
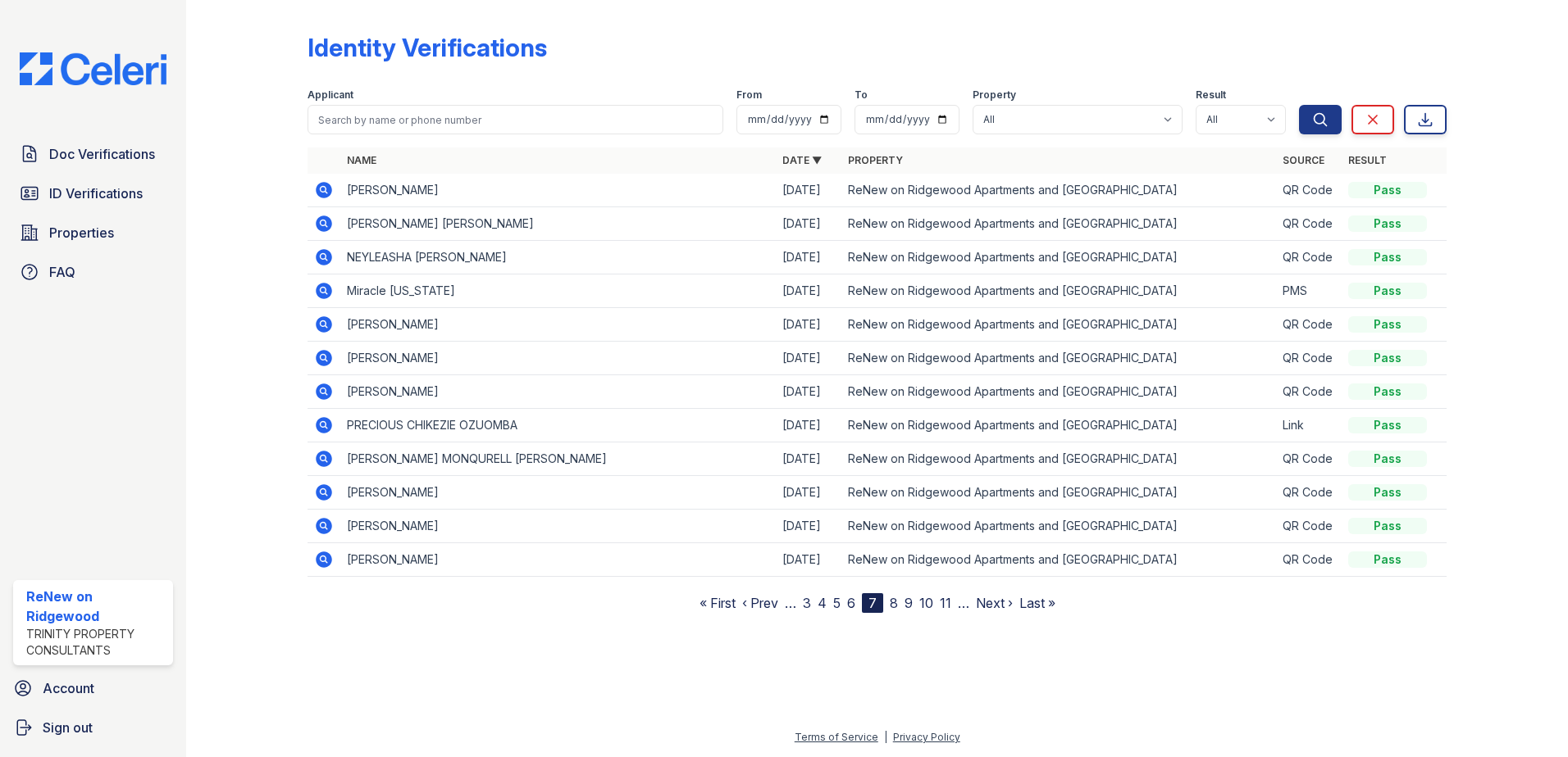
click at [895, 603] on link "8" at bounding box center [893, 603] width 8 height 16
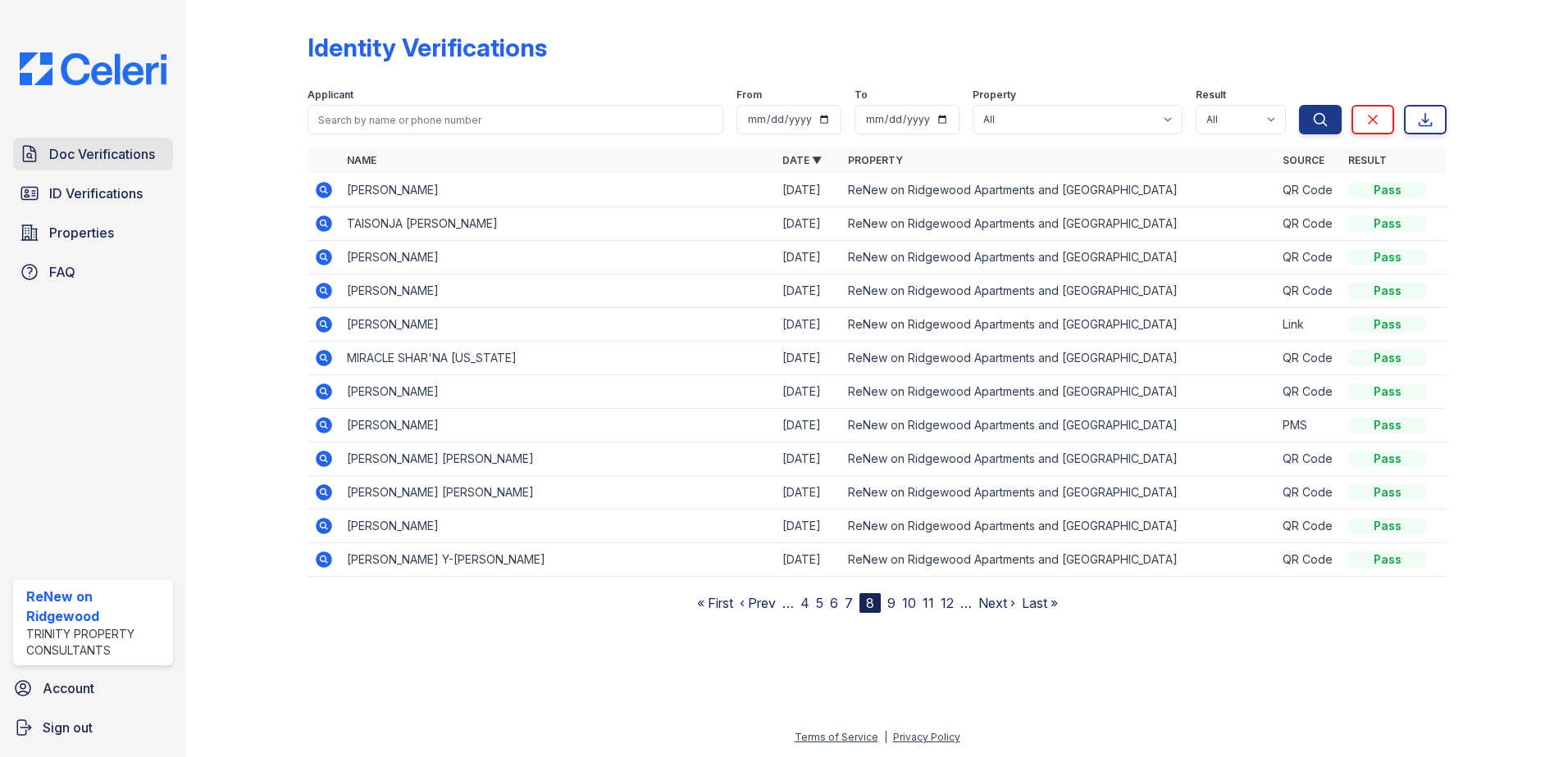
click at [107, 158] on span "Doc Verifications" at bounding box center [101, 154] width 106 height 20
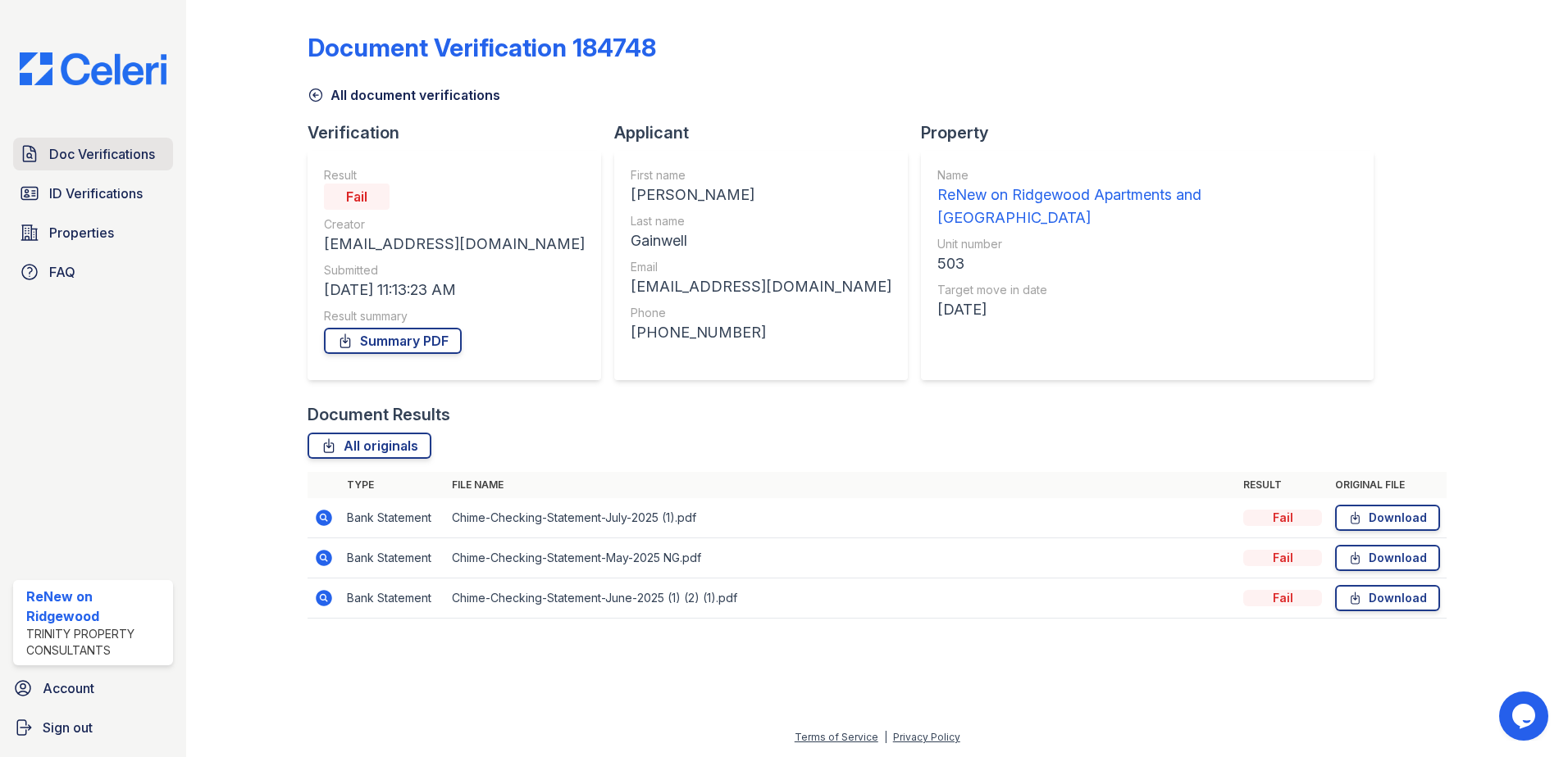
click at [77, 156] on span "Doc Verifications" at bounding box center [101, 154] width 106 height 20
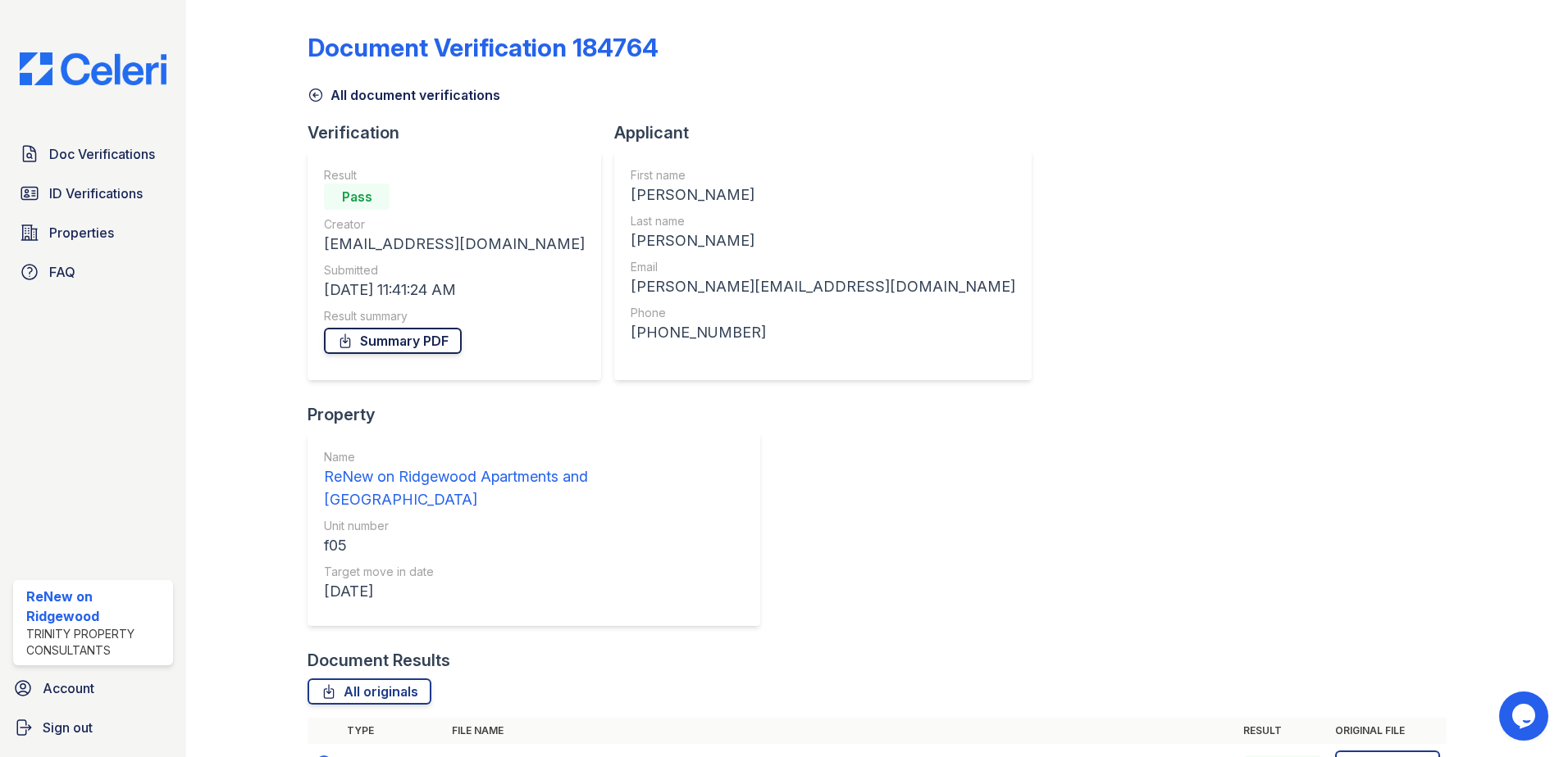
click at [396, 338] on link "Summary PDF" at bounding box center [392, 341] width 137 height 27
